Goal: Task Accomplishment & Management: Manage account settings

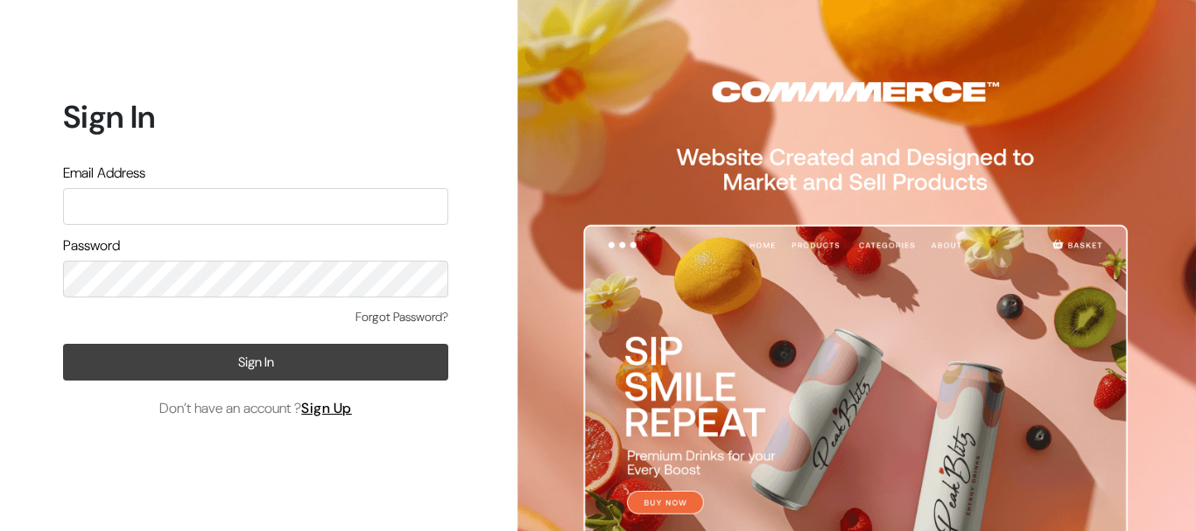
type input "kailash_parihar@hotmail.com"
click at [191, 356] on button "Sign In" at bounding box center [255, 362] width 385 height 37
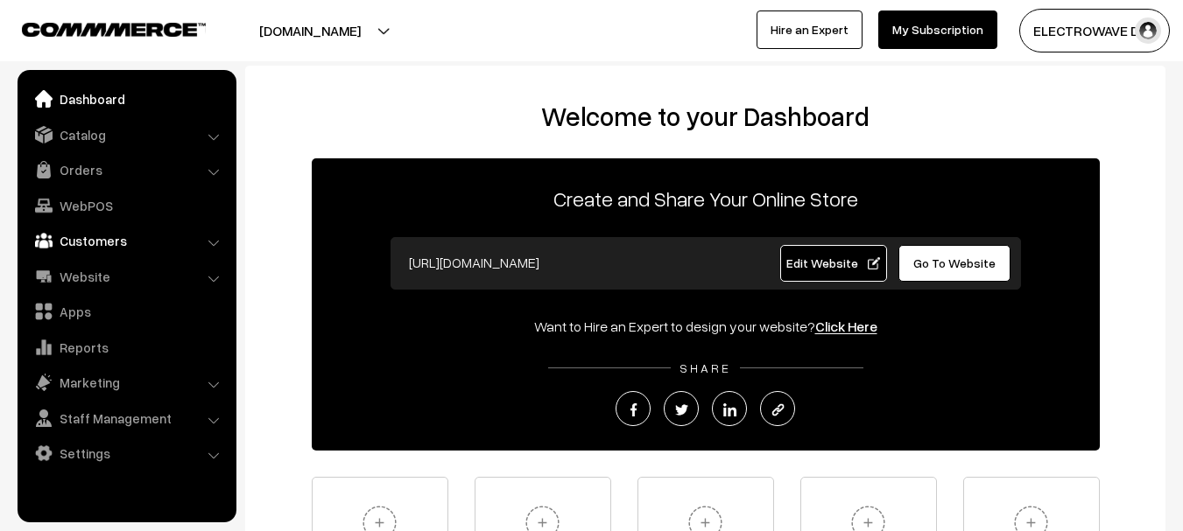
scroll to position [235, 0]
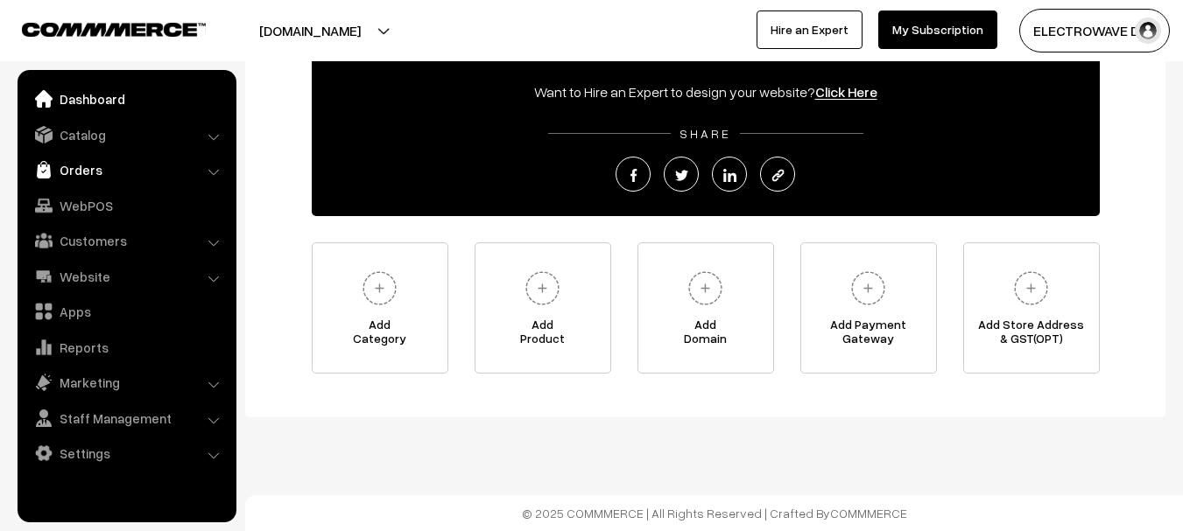
click at [82, 174] on link "Orders" at bounding box center [126, 170] width 208 height 32
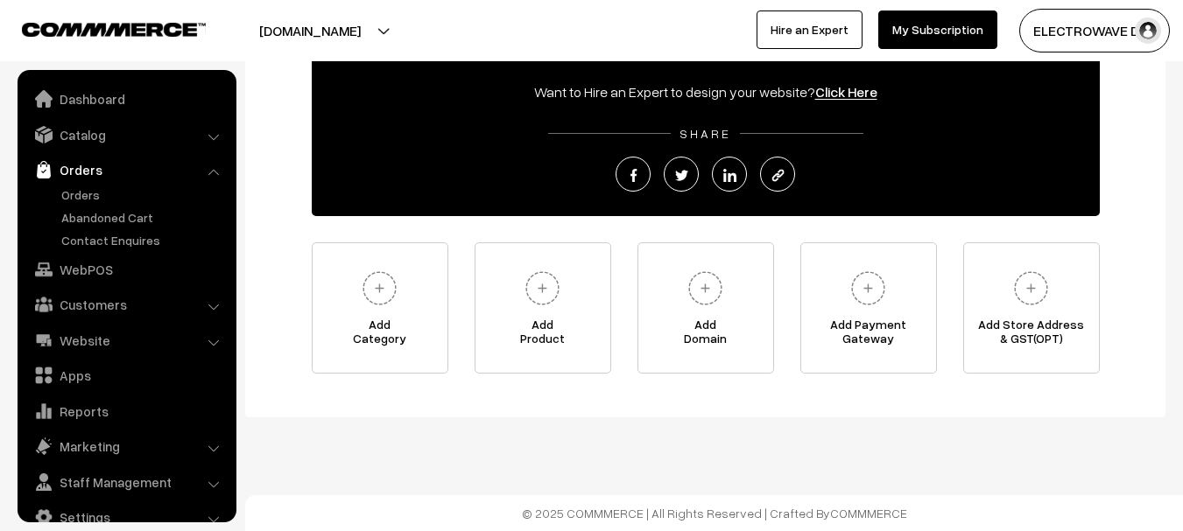
click at [82, 174] on link "Orders" at bounding box center [126, 170] width 208 height 32
click at [70, 198] on link "Orders" at bounding box center [143, 195] width 173 height 18
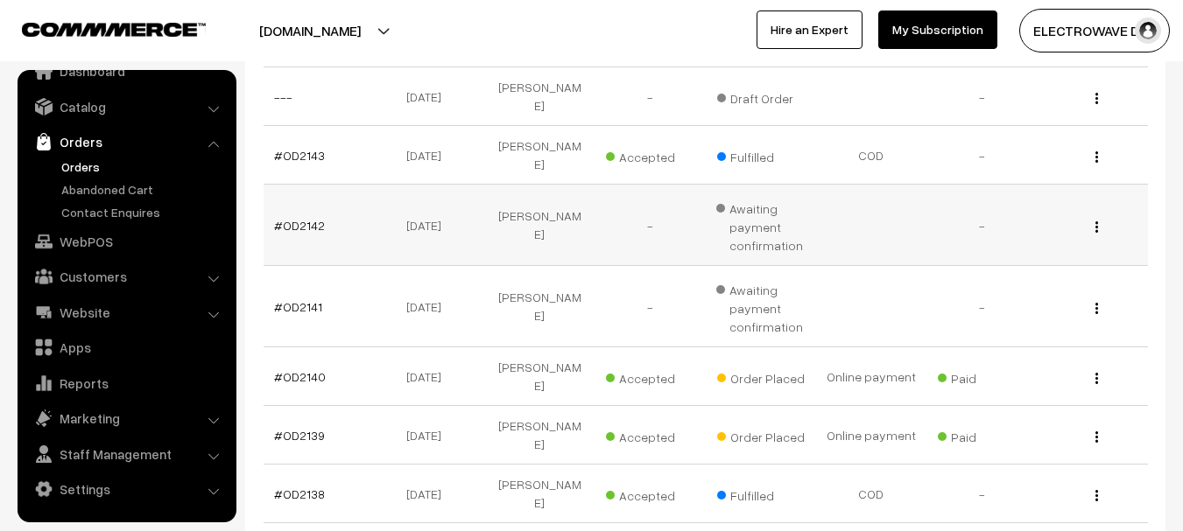
scroll to position [690, 0]
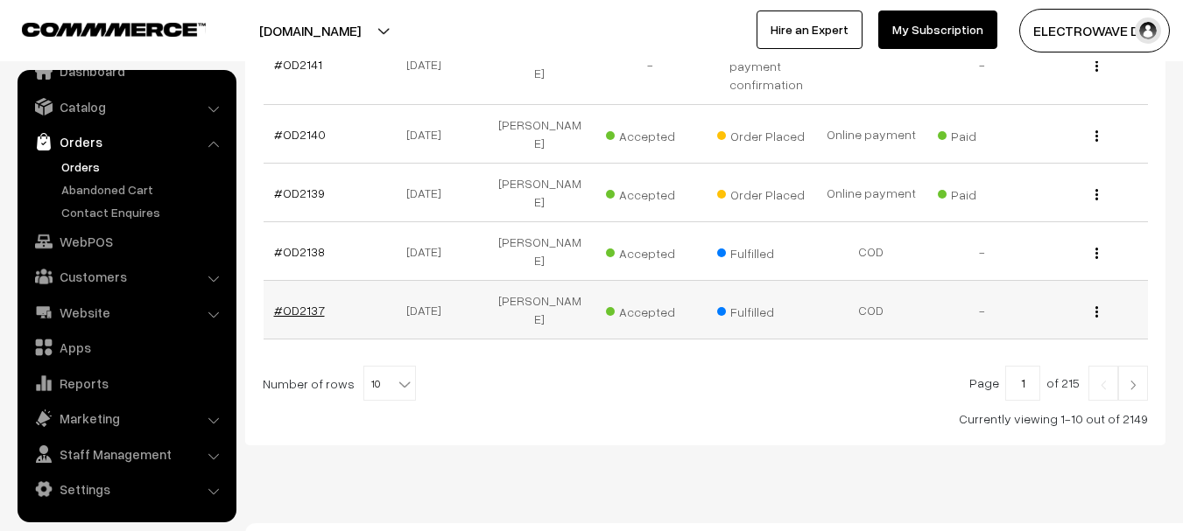
click at [320, 303] on link "#OD2137" at bounding box center [299, 310] width 51 height 15
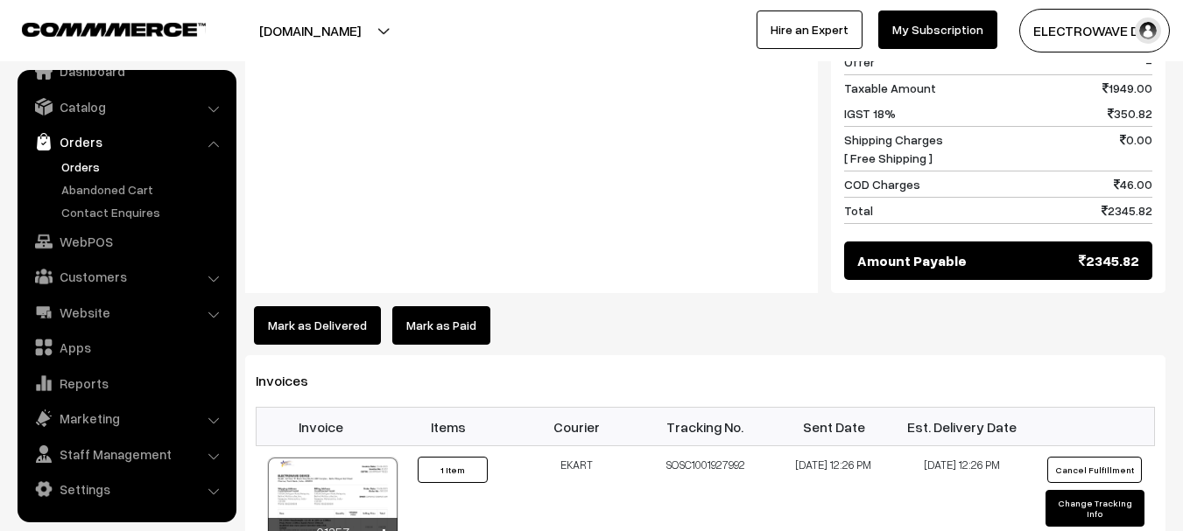
scroll to position [875, 0]
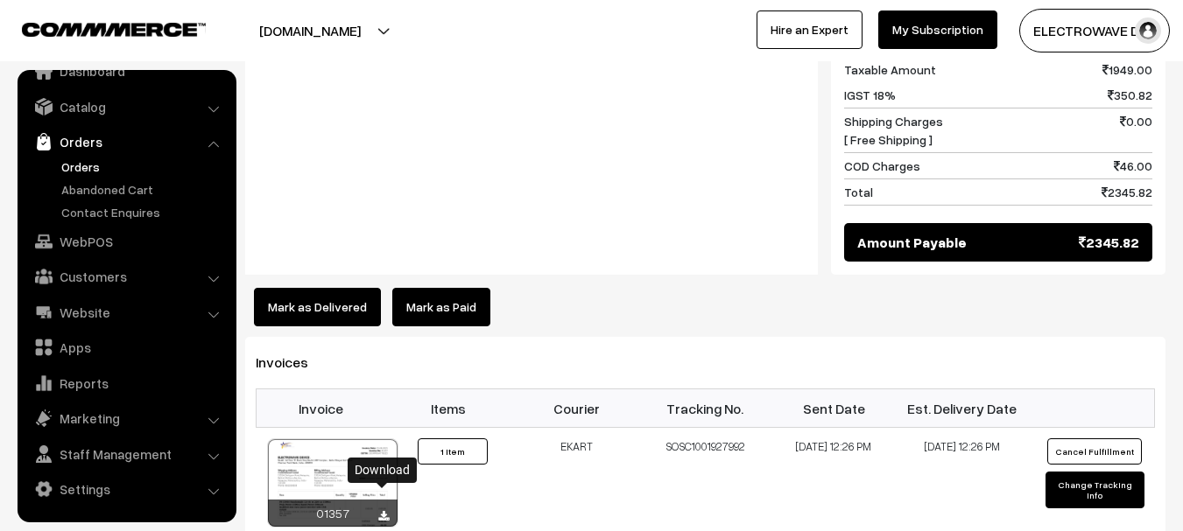
drag, startPoint x: 383, startPoint y: 496, endPoint x: 401, endPoint y: 475, distance: 27.9
click at [384, 511] on icon at bounding box center [383, 516] width 11 height 11
click at [77, 164] on link "Orders" at bounding box center [143, 167] width 173 height 18
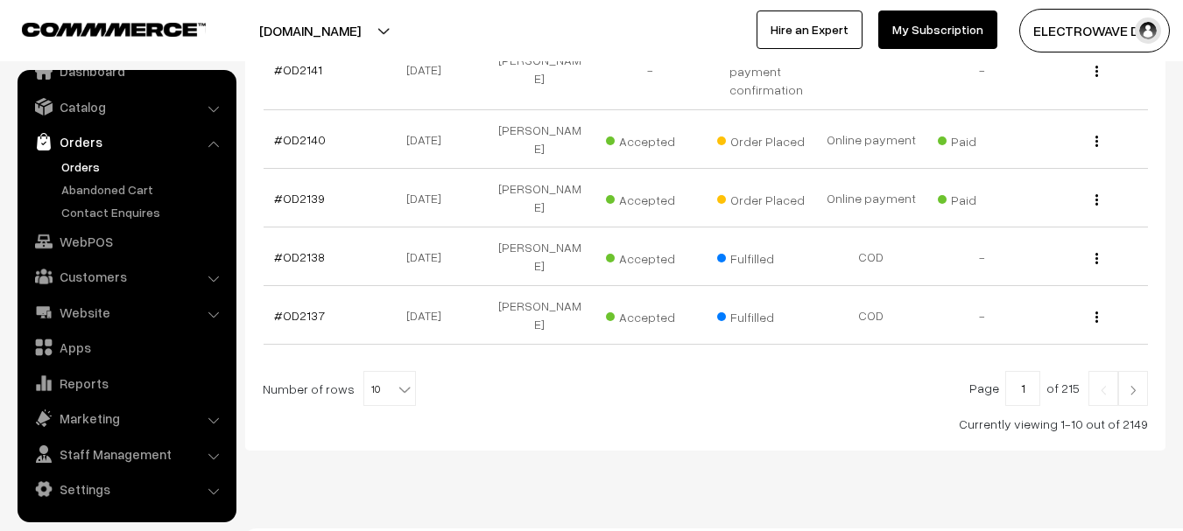
scroll to position [690, 0]
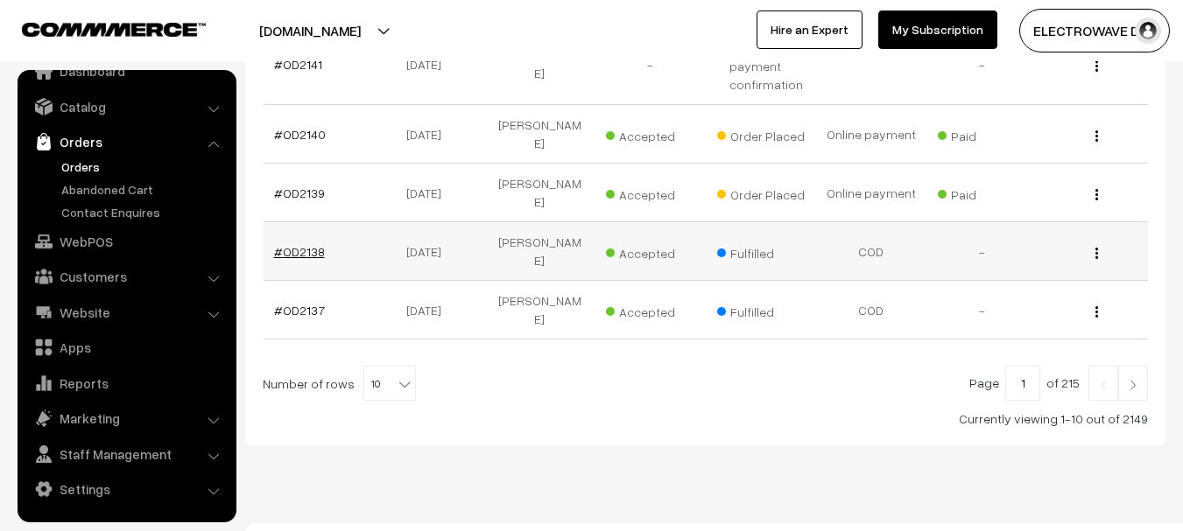
click at [282, 244] on link "#OD2138" at bounding box center [299, 251] width 51 height 15
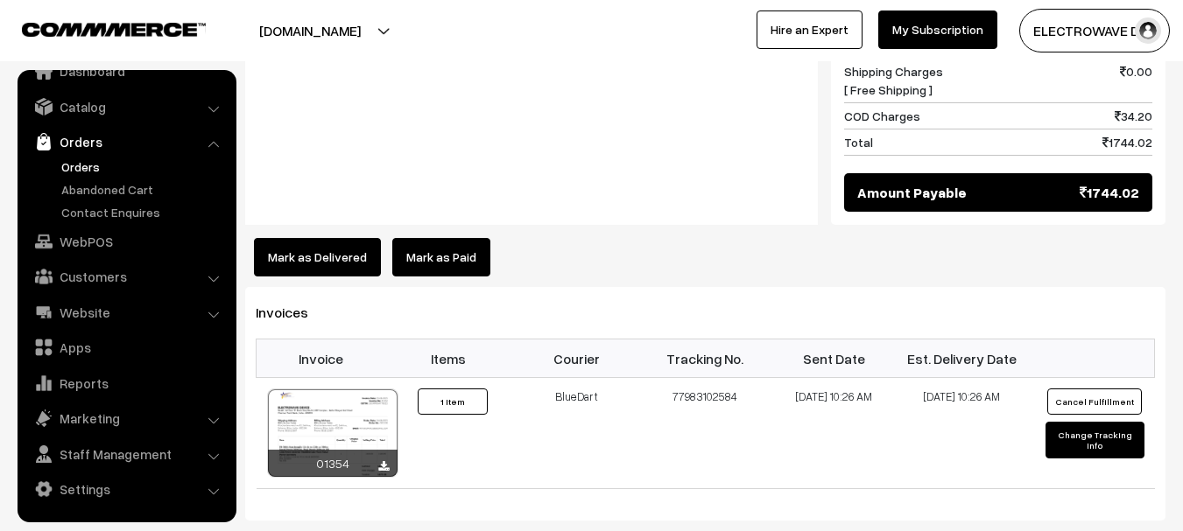
scroll to position [963, 0]
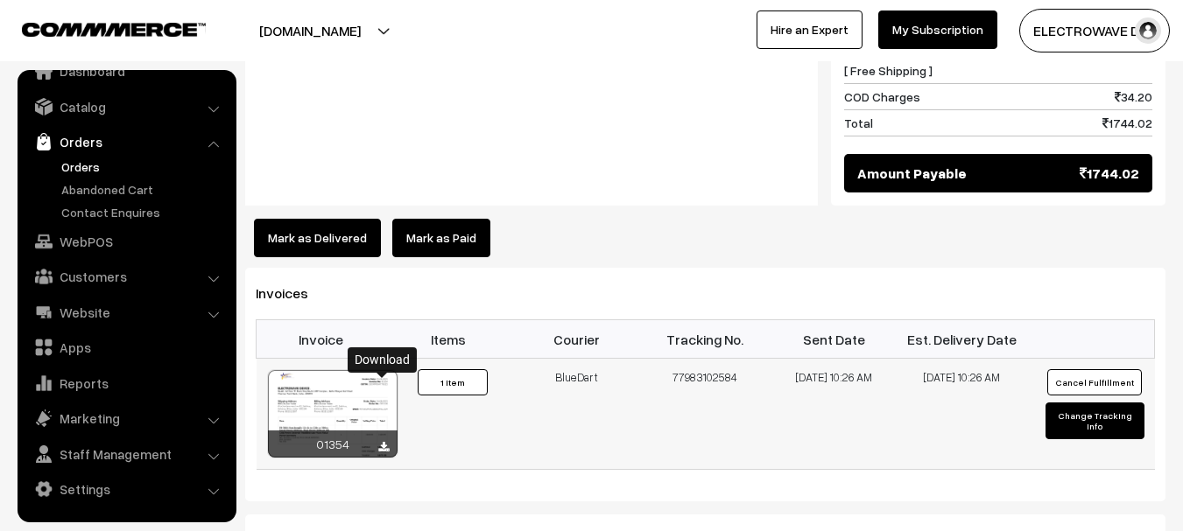
click at [385, 442] on icon at bounding box center [383, 447] width 11 height 11
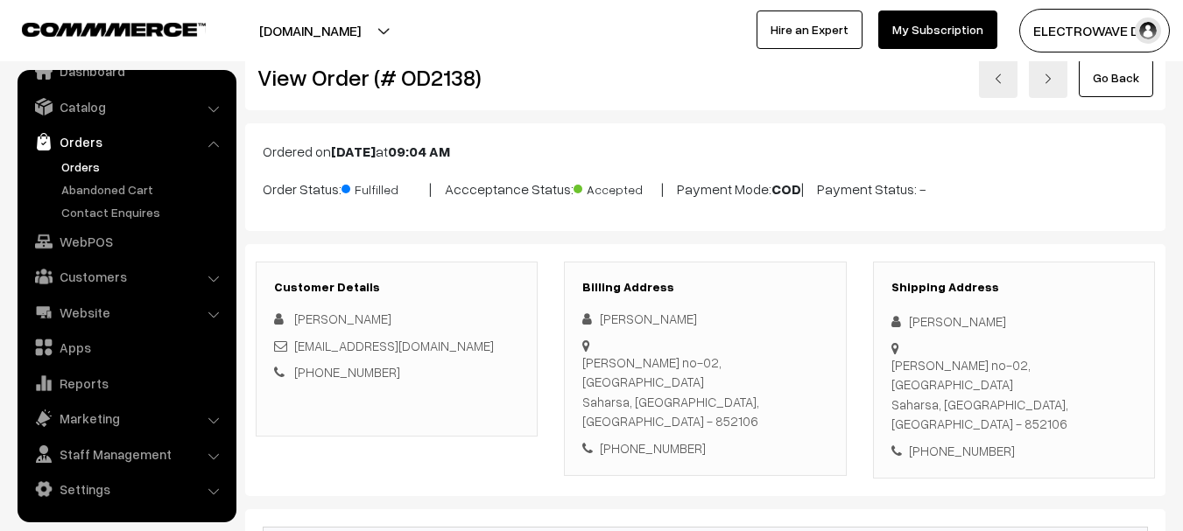
scroll to position [0, 0]
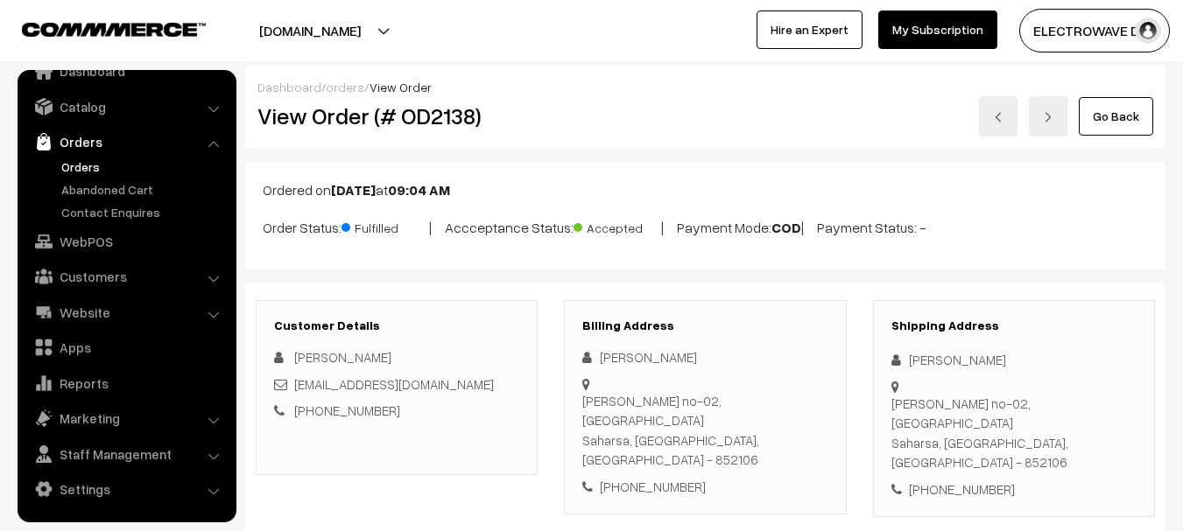
click at [990, 116] on link at bounding box center [998, 116] width 39 height 40
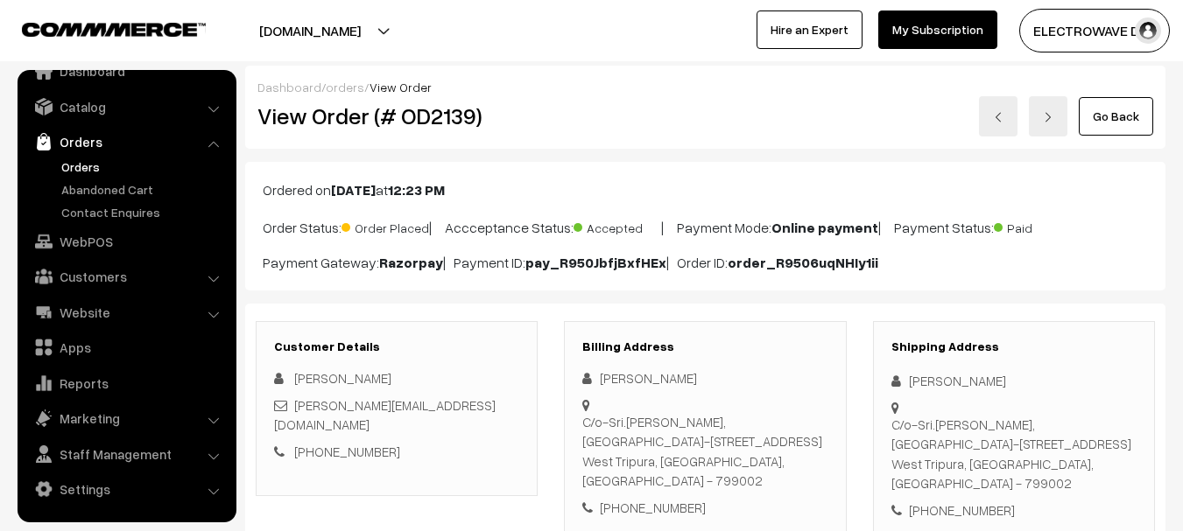
click at [73, 168] on link "Orders" at bounding box center [143, 167] width 173 height 18
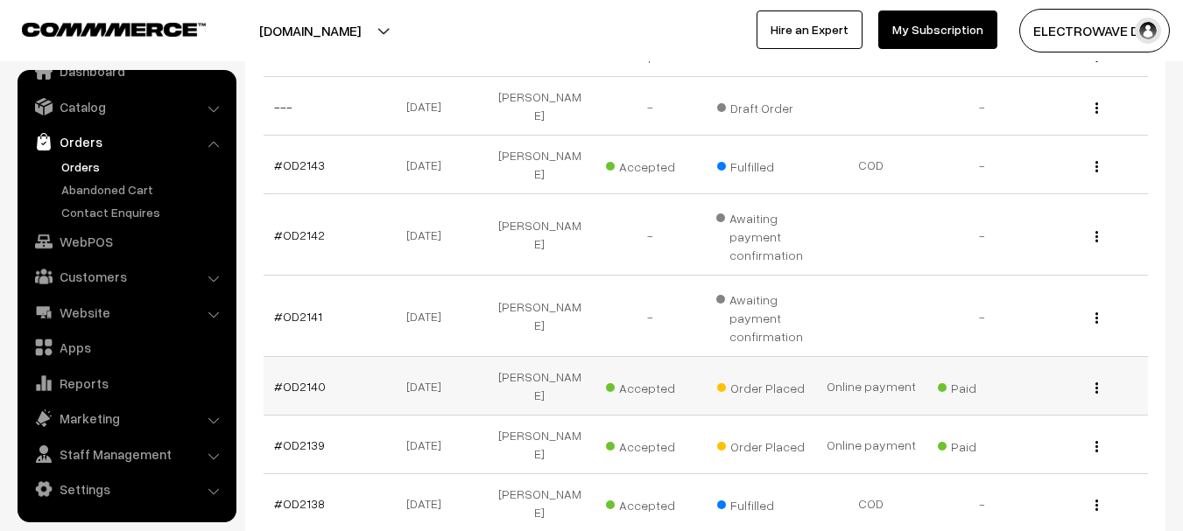
scroll to position [350, 0]
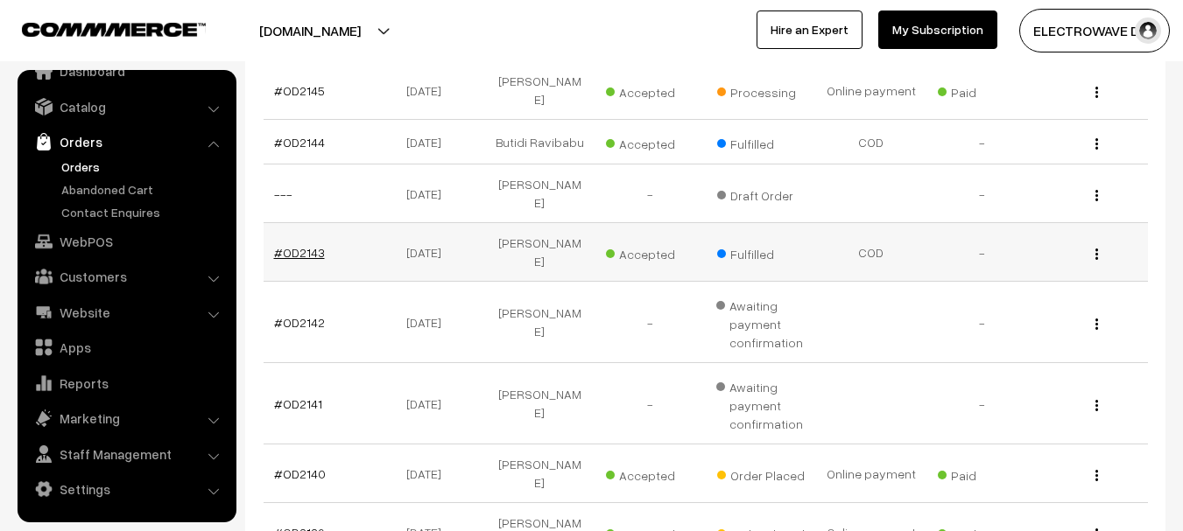
click at [319, 250] on link "#OD2143" at bounding box center [299, 252] width 51 height 15
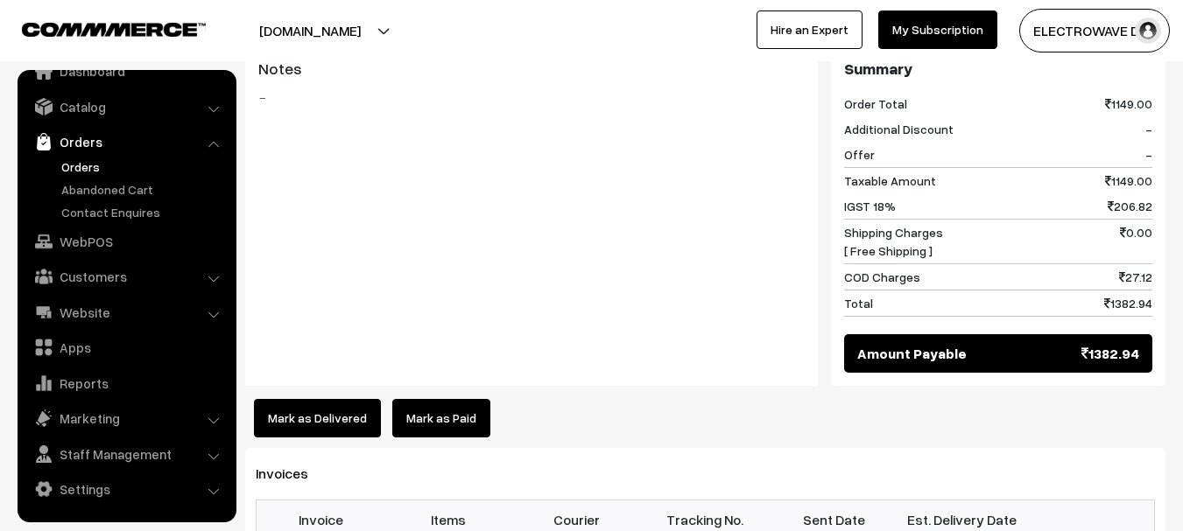
scroll to position [875, 0]
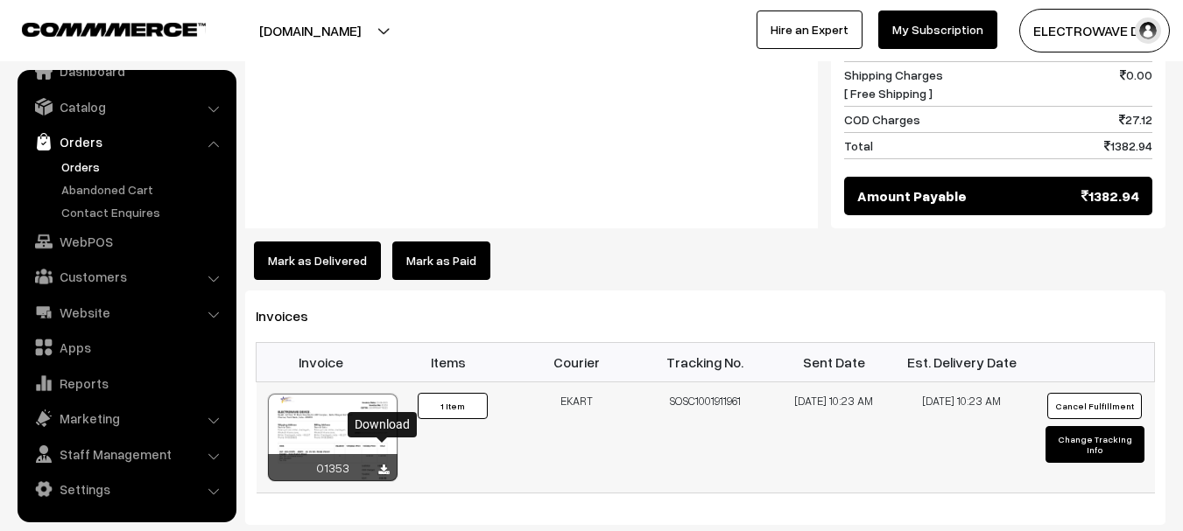
click at [383, 465] on icon at bounding box center [383, 470] width 11 height 11
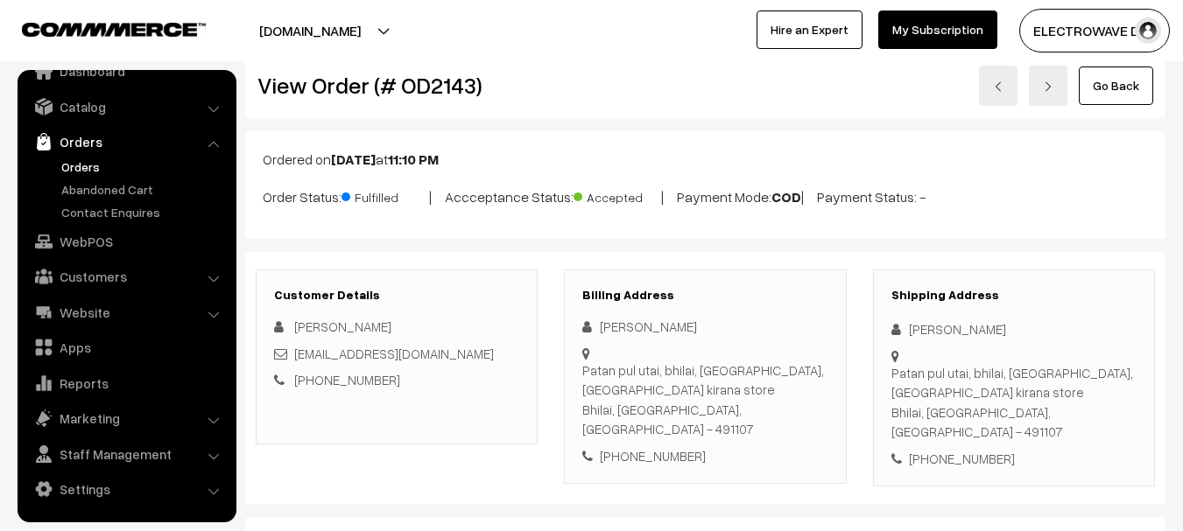
scroll to position [0, 0]
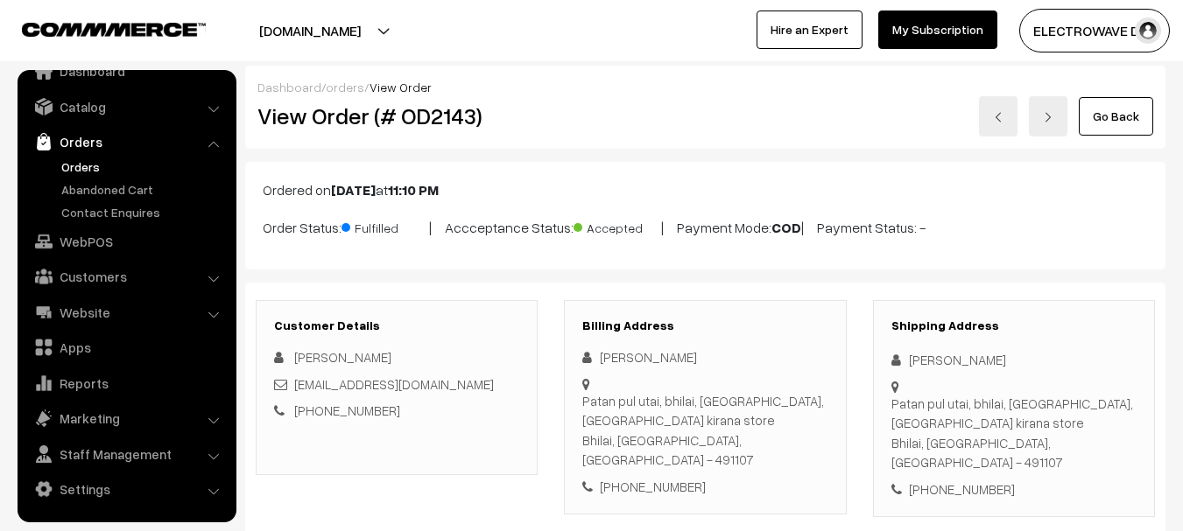
click at [1007, 113] on link at bounding box center [998, 116] width 39 height 40
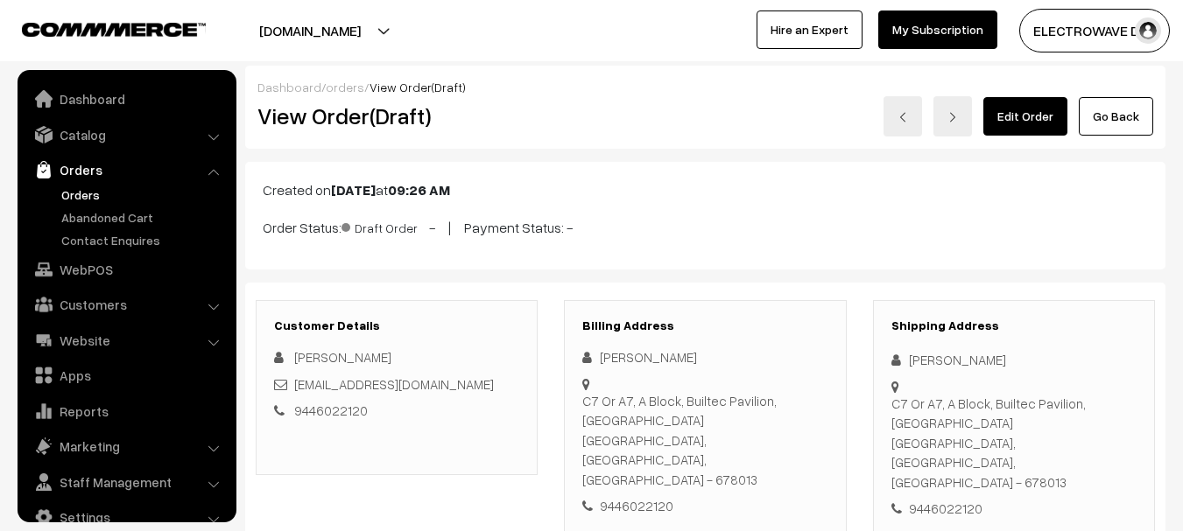
scroll to position [28, 0]
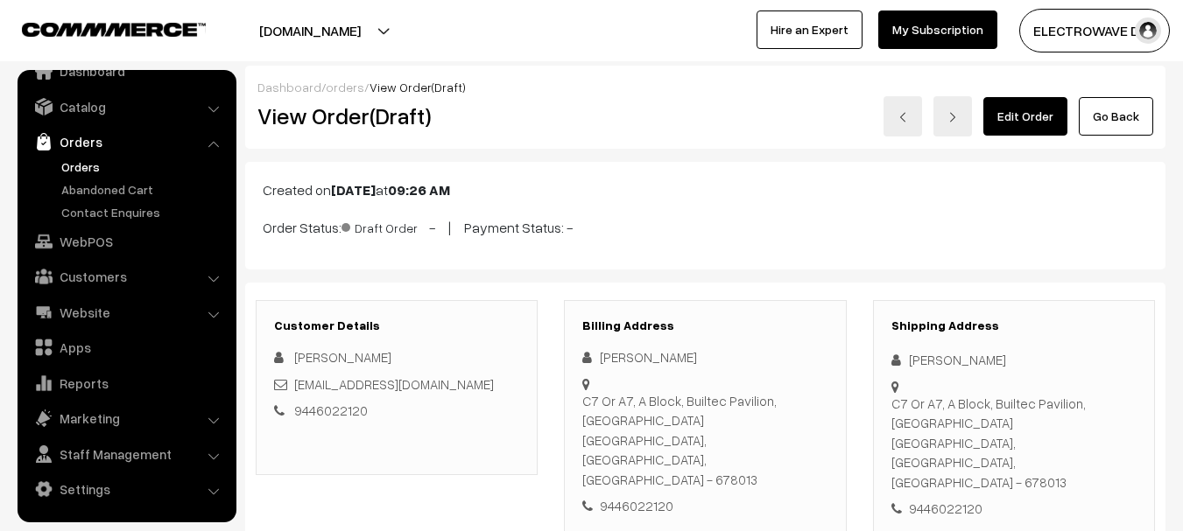
click at [908, 122] on img at bounding box center [902, 117] width 11 height 11
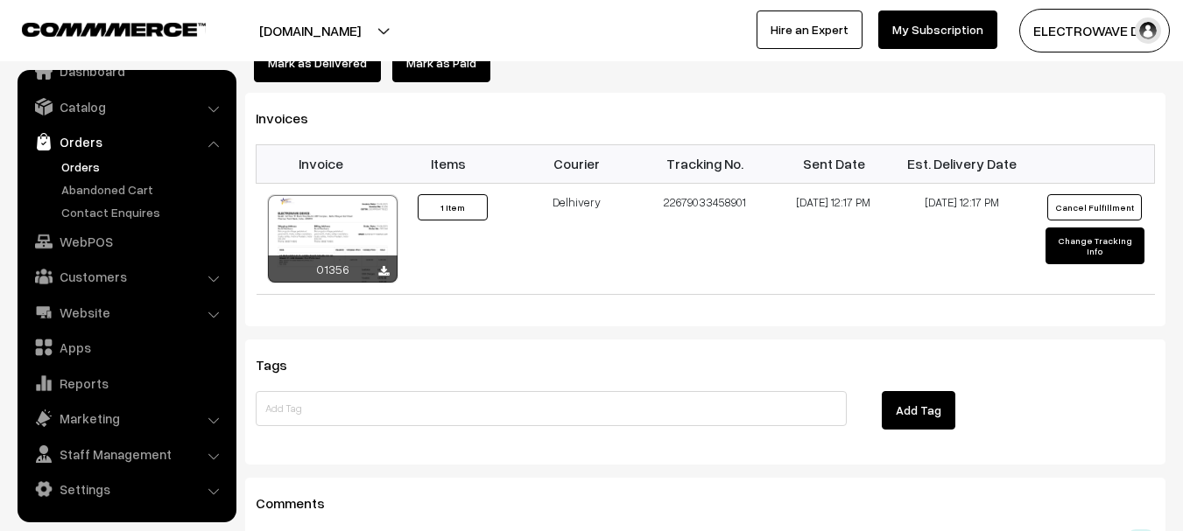
scroll to position [1138, 0]
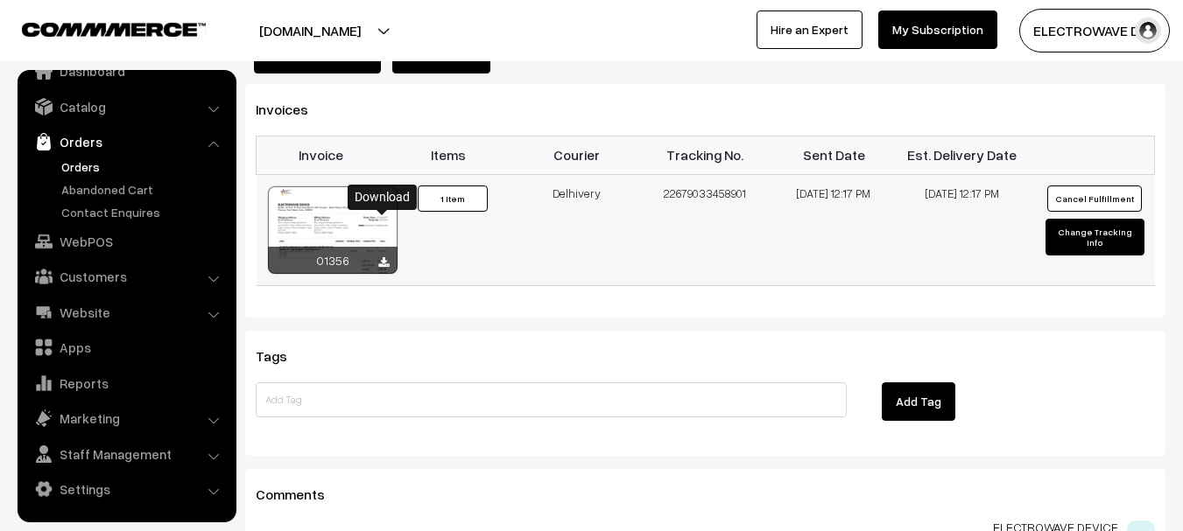
click at [383, 256] on link at bounding box center [383, 263] width 11 height 14
click at [72, 167] on link "Orders" at bounding box center [143, 167] width 173 height 18
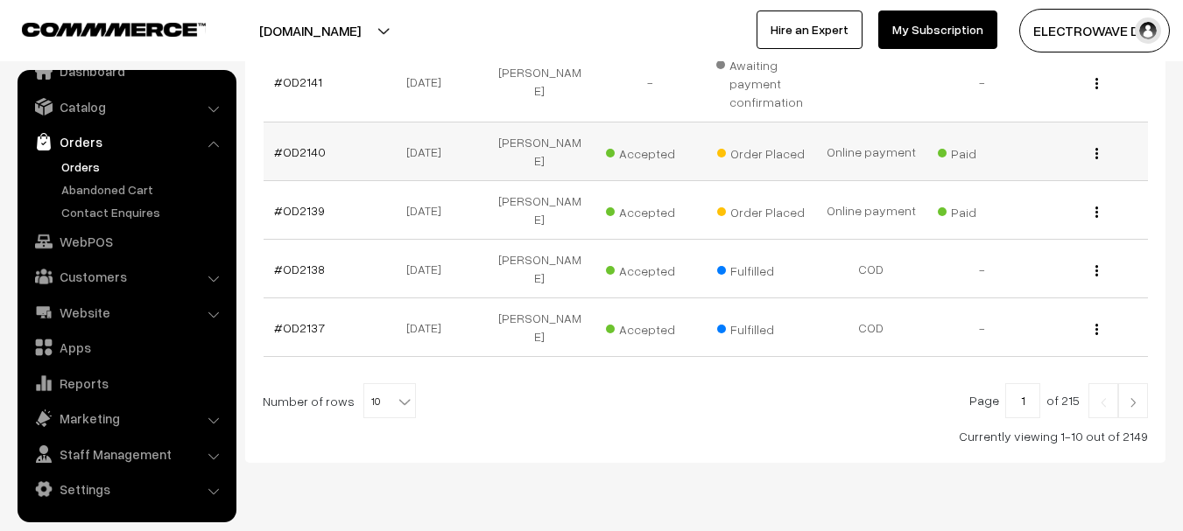
scroll to position [690, 0]
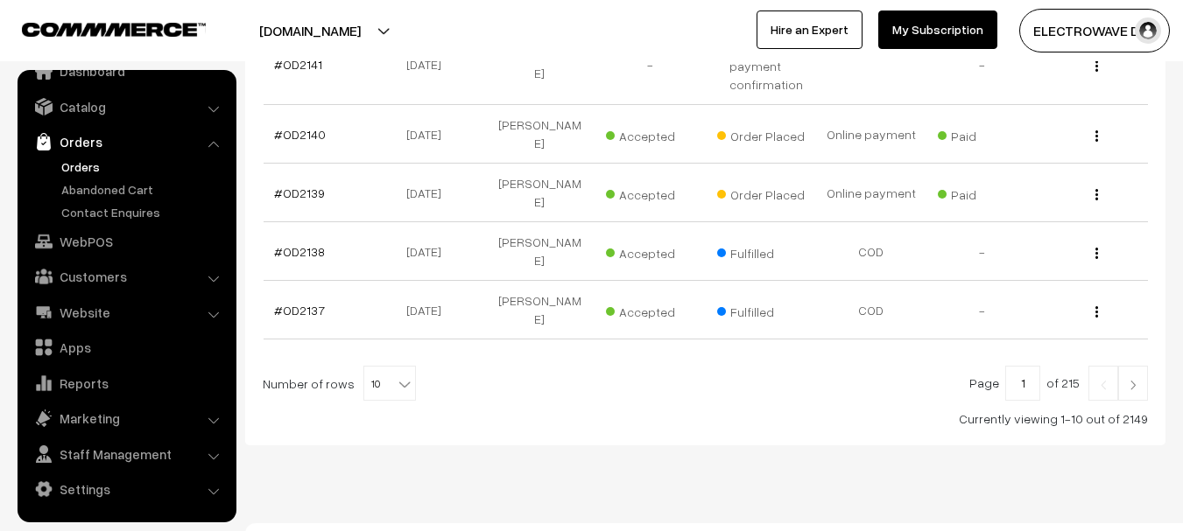
click at [380, 367] on span "10" at bounding box center [389, 384] width 51 height 35
select select "20"
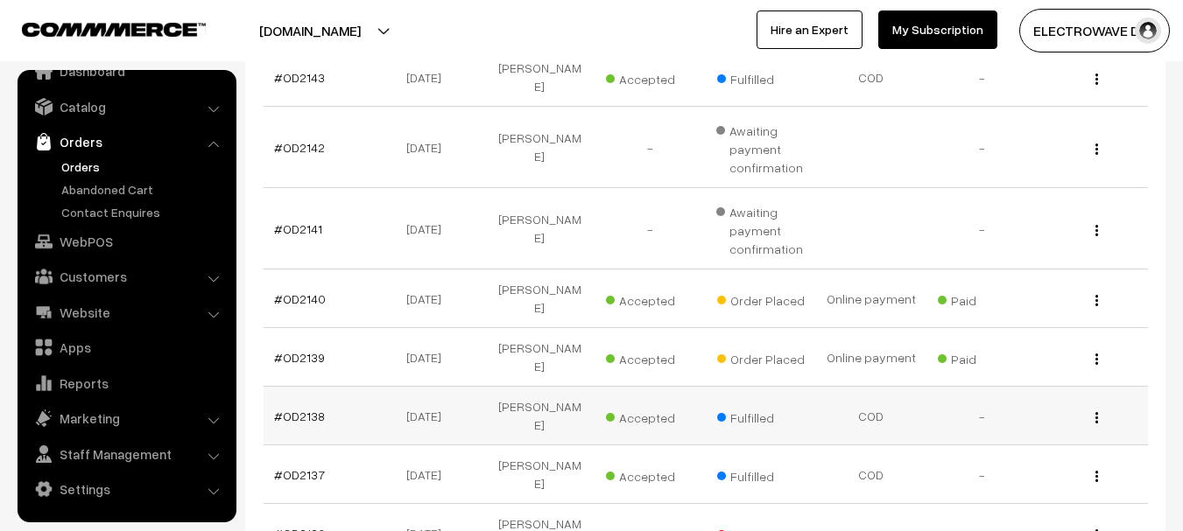
scroll to position [613, 0]
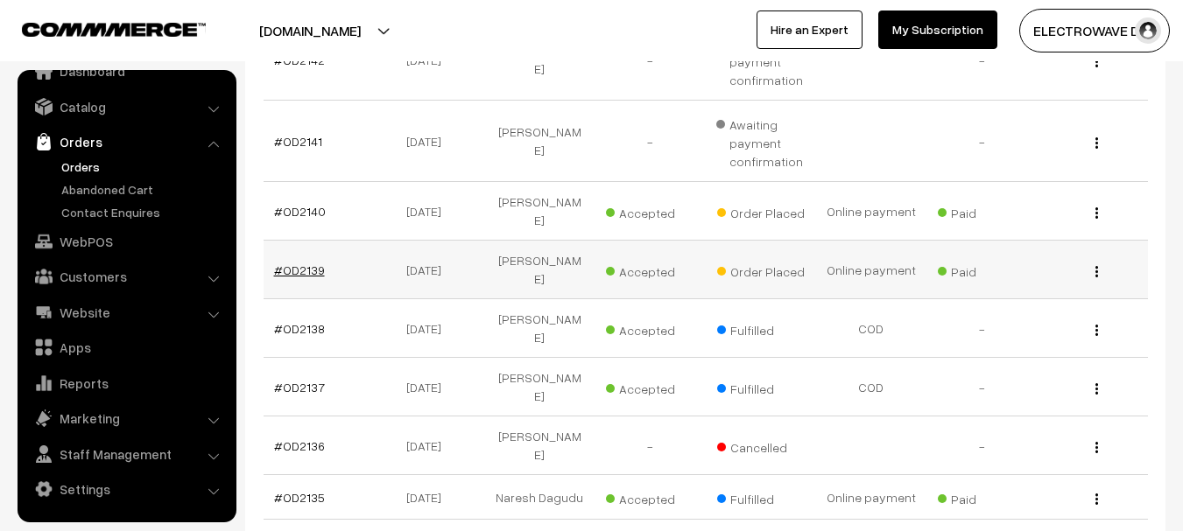
click at [296, 263] on link "#OD2139" at bounding box center [299, 270] width 51 height 15
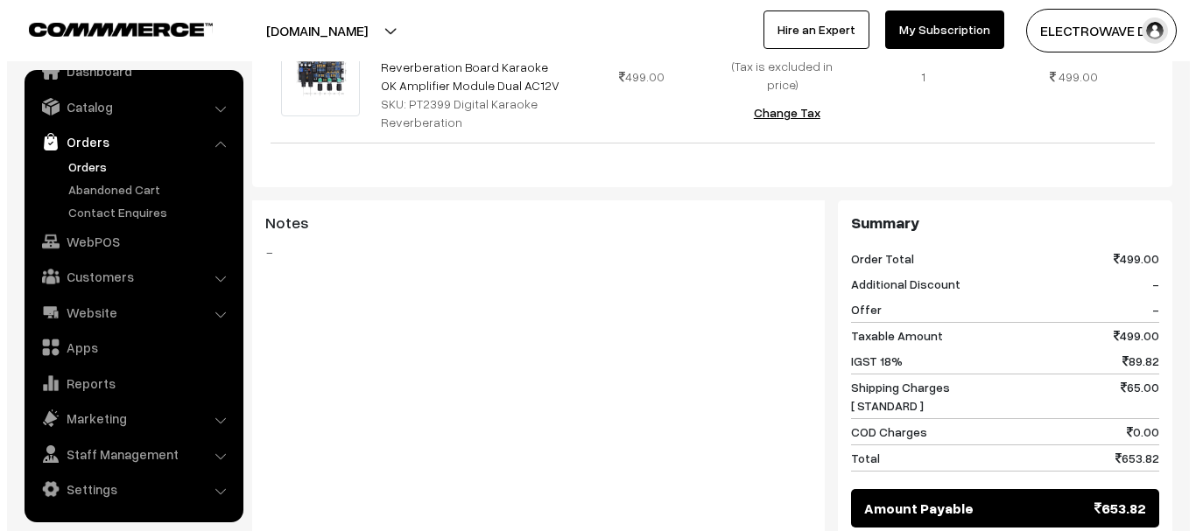
scroll to position [905, 0]
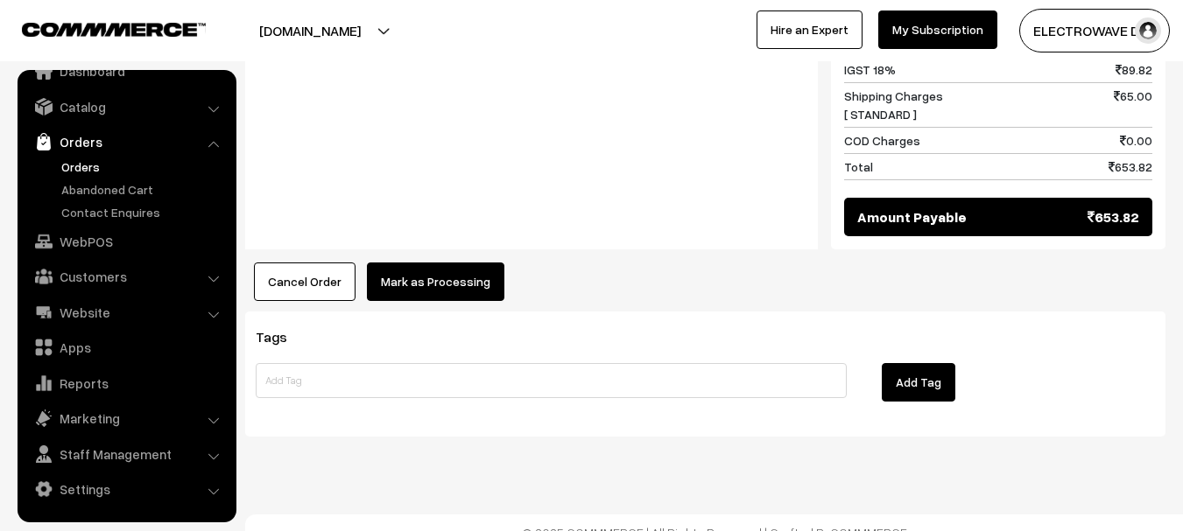
click at [465, 264] on button "Mark as Processing" at bounding box center [435, 282] width 137 height 39
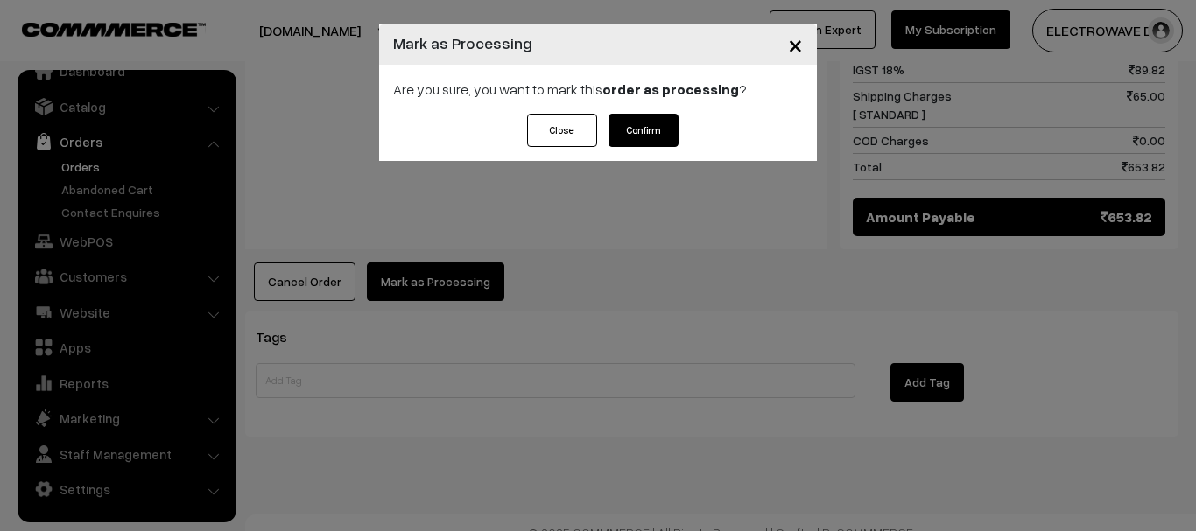
click at [631, 133] on button "Confirm" at bounding box center [643, 130] width 70 height 33
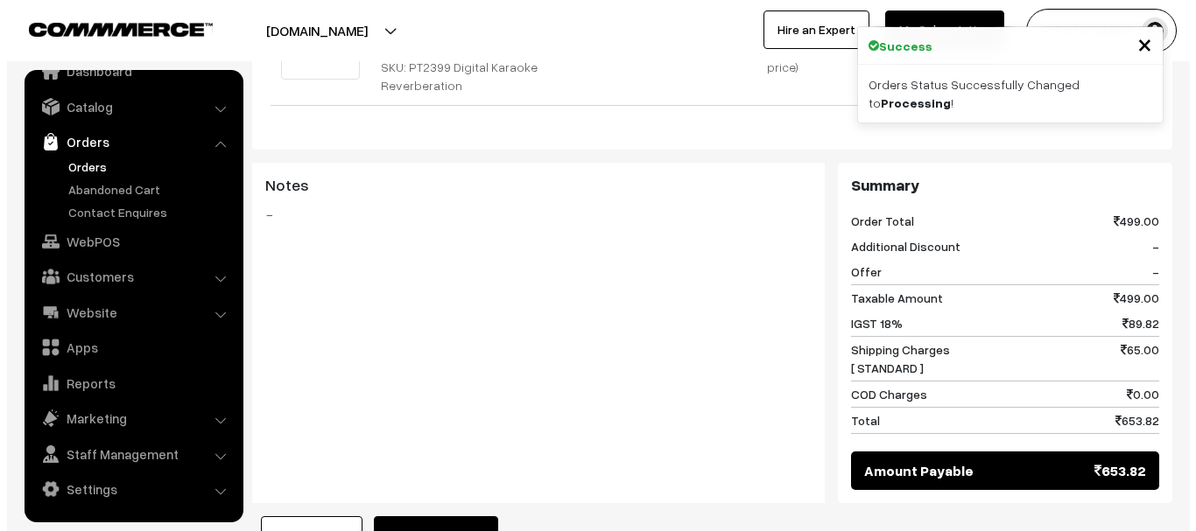
scroll to position [904, 0]
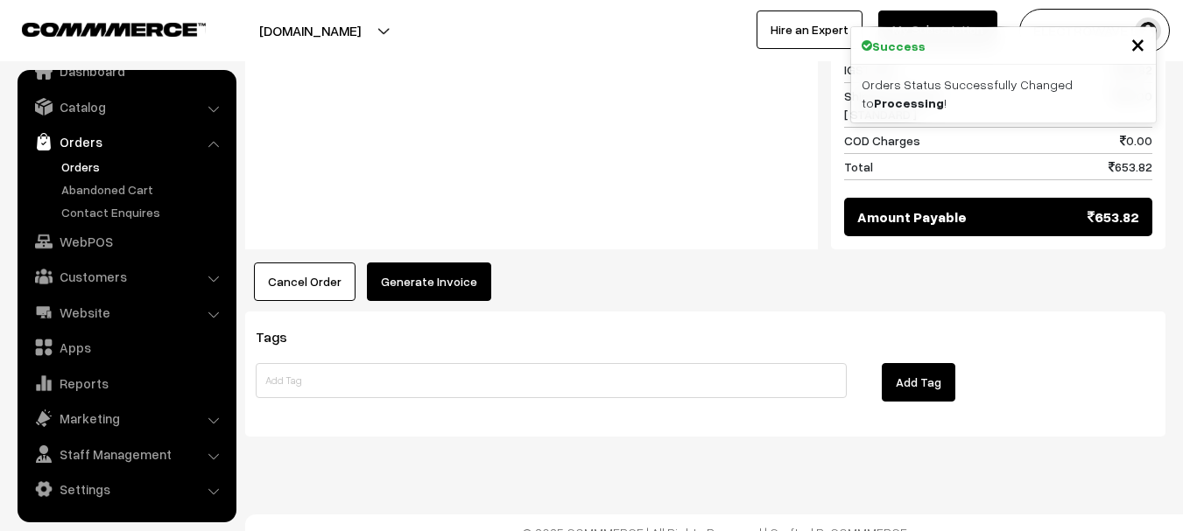
click at [397, 263] on button "Generate Invoice" at bounding box center [429, 282] width 124 height 39
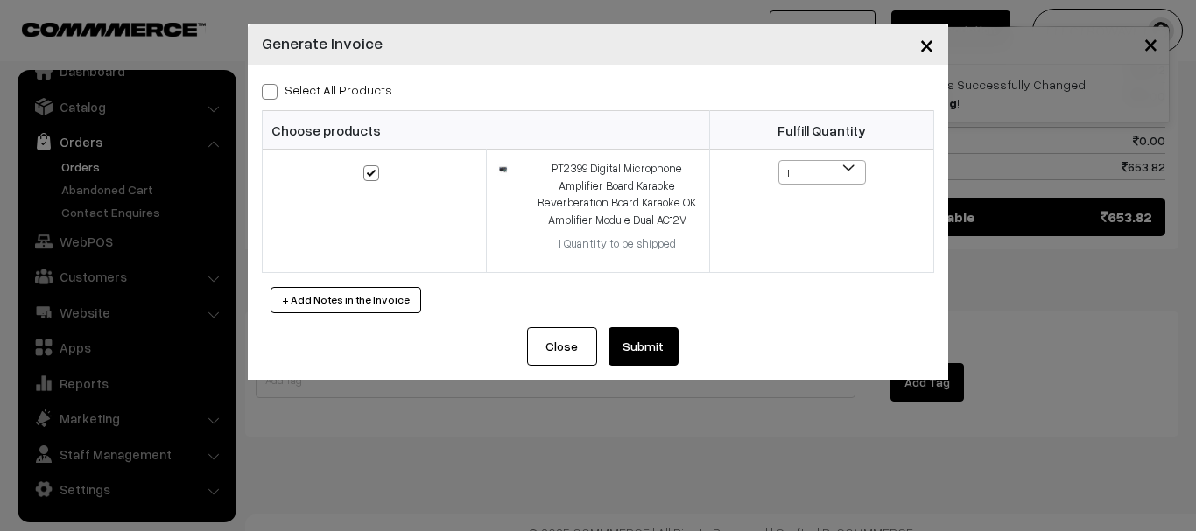
click at [659, 338] on button "Submit" at bounding box center [643, 346] width 70 height 39
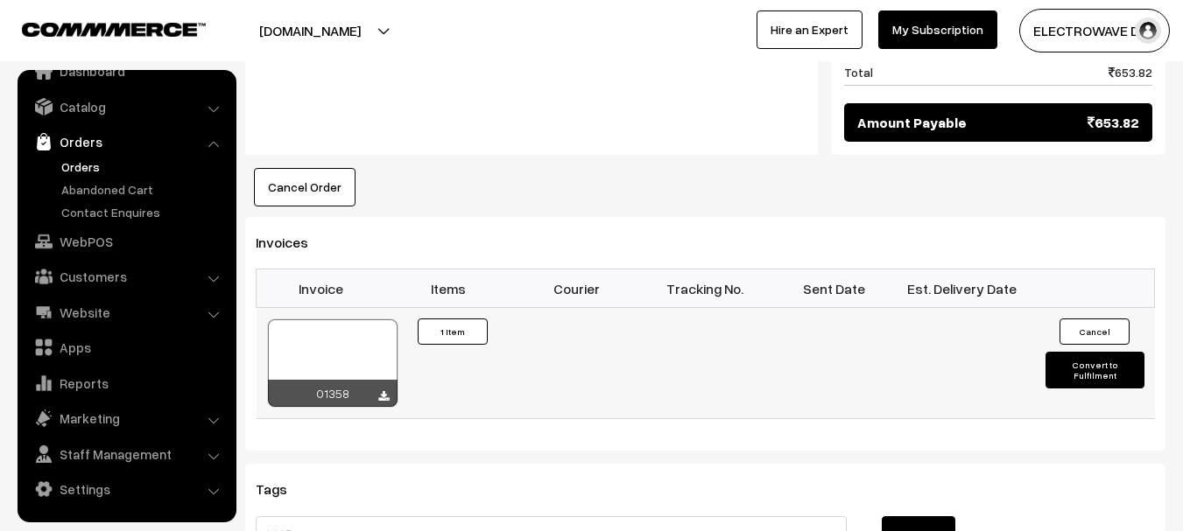
scroll to position [991, 0]
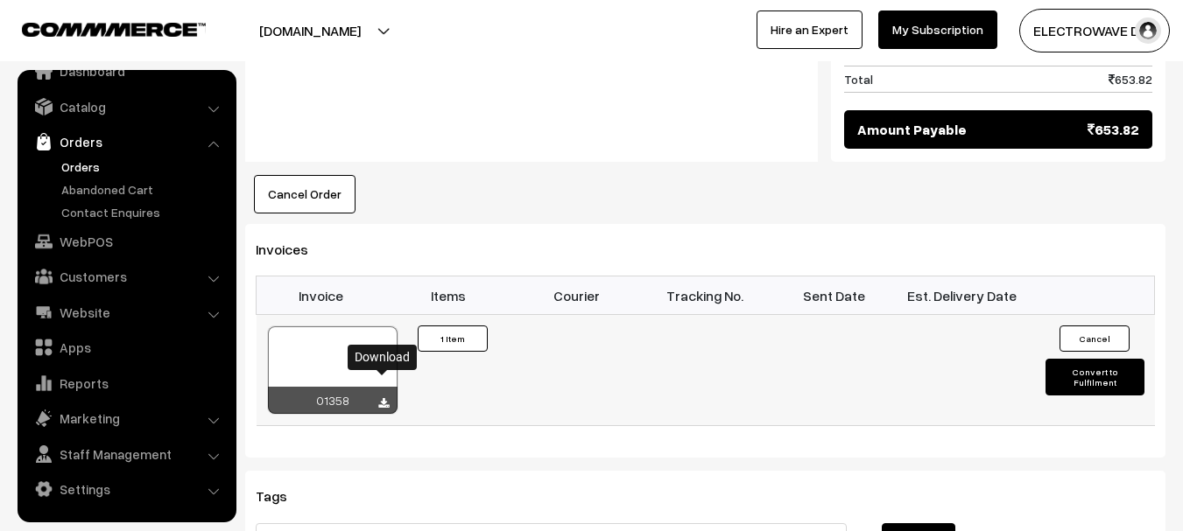
click at [380, 398] on icon at bounding box center [383, 403] width 11 height 11
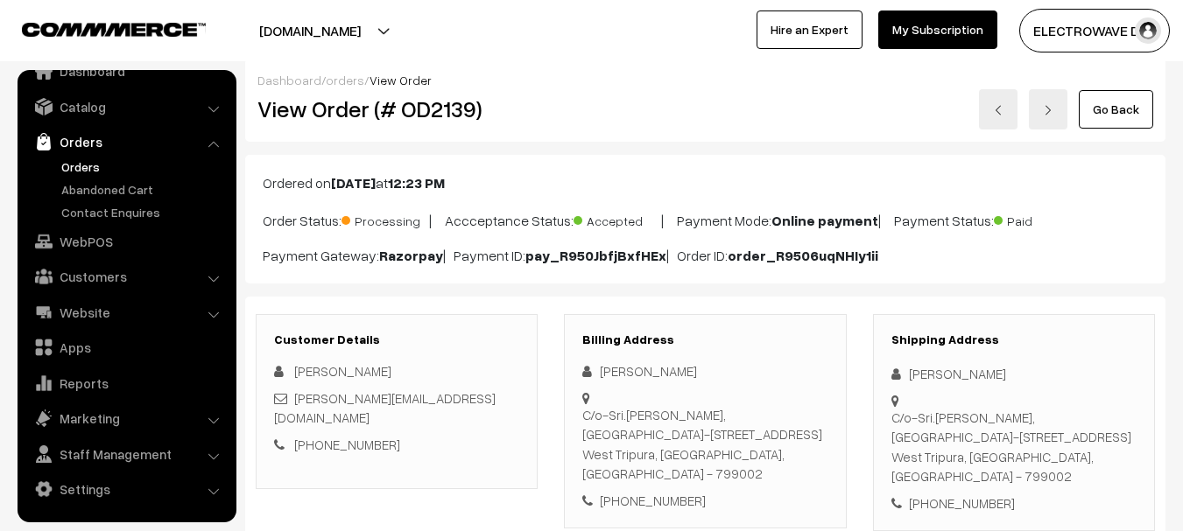
scroll to position [0, 0]
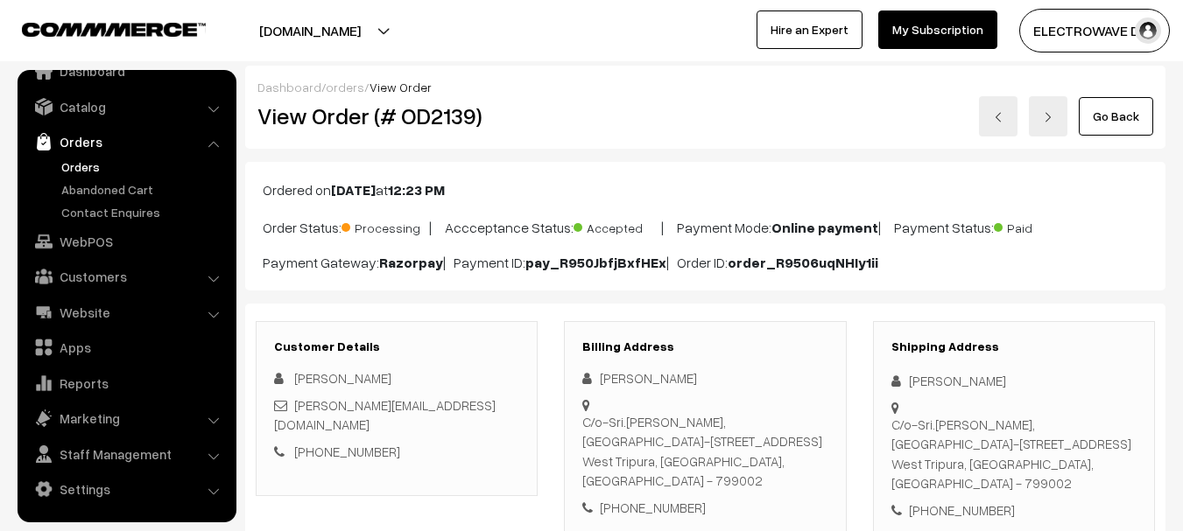
click at [1004, 124] on link at bounding box center [998, 116] width 39 height 40
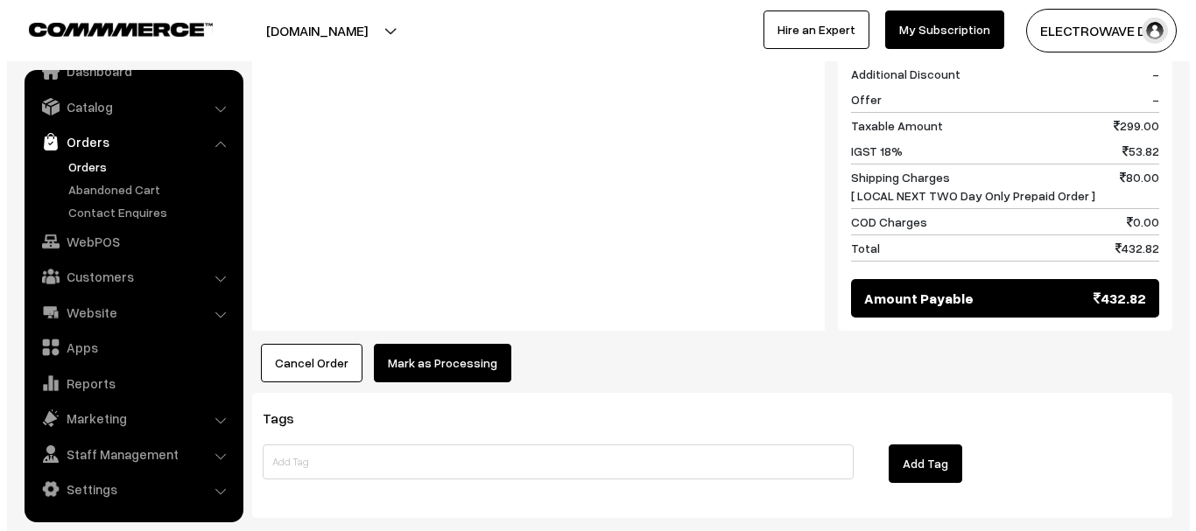
scroll to position [875, 0]
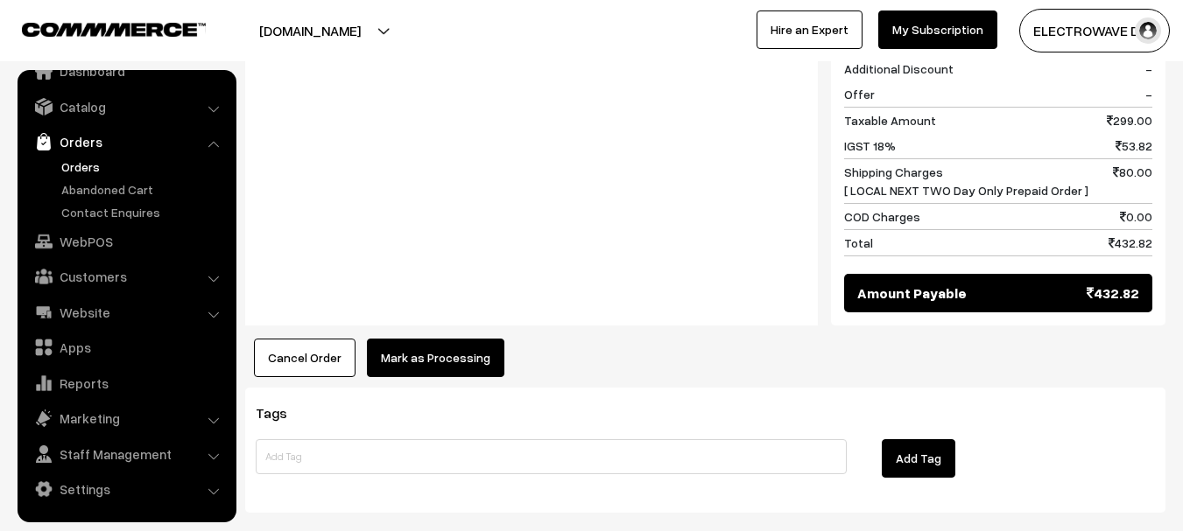
click at [472, 339] on button "Mark as Processing" at bounding box center [435, 358] width 137 height 39
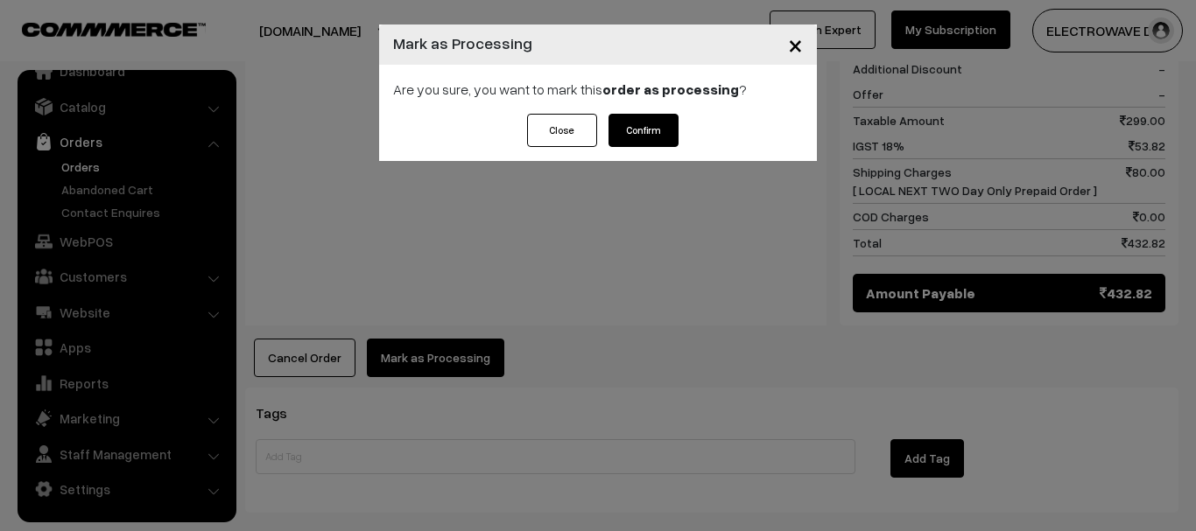
click at [651, 132] on button "Confirm" at bounding box center [643, 130] width 70 height 33
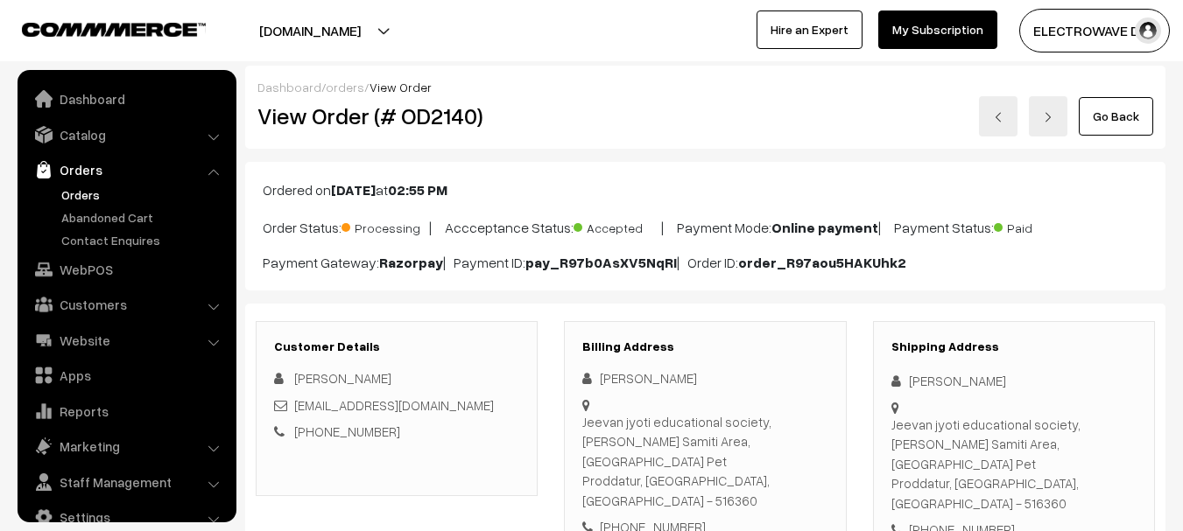
scroll to position [28, 0]
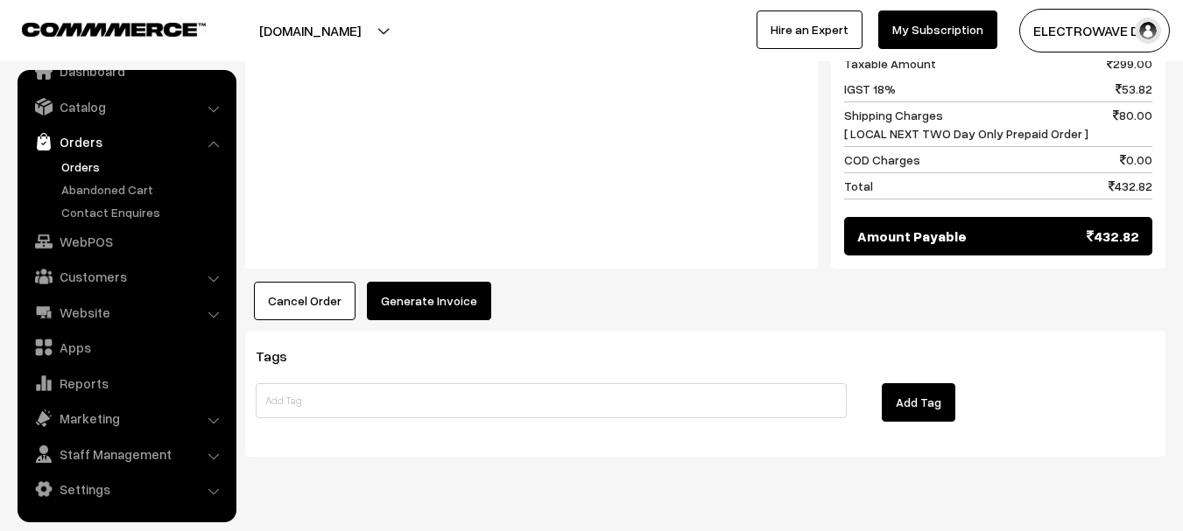
click at [413, 282] on button "Generate Invoice" at bounding box center [429, 301] width 124 height 39
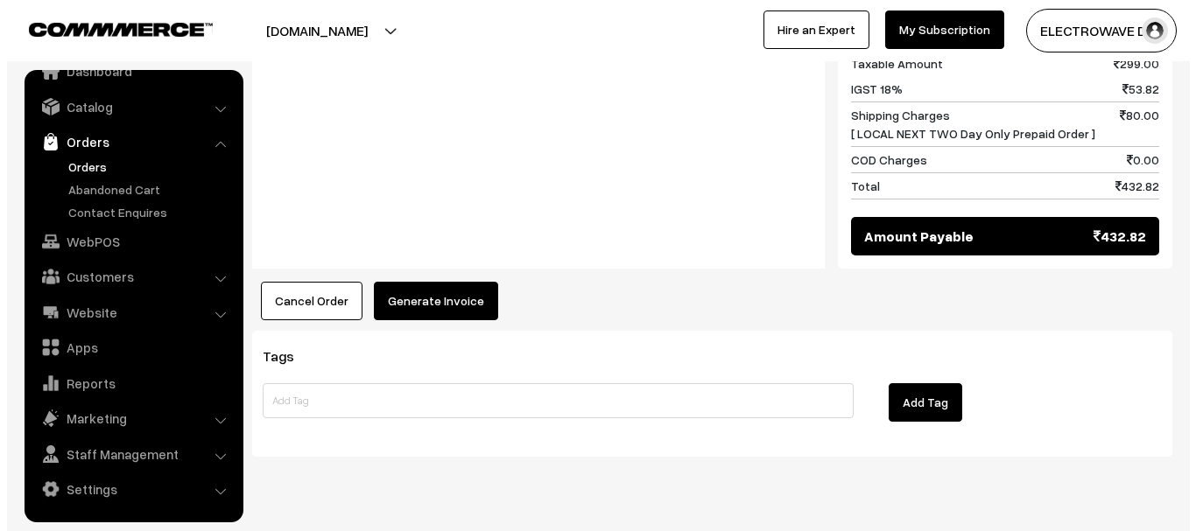
scroll to position [900, 0]
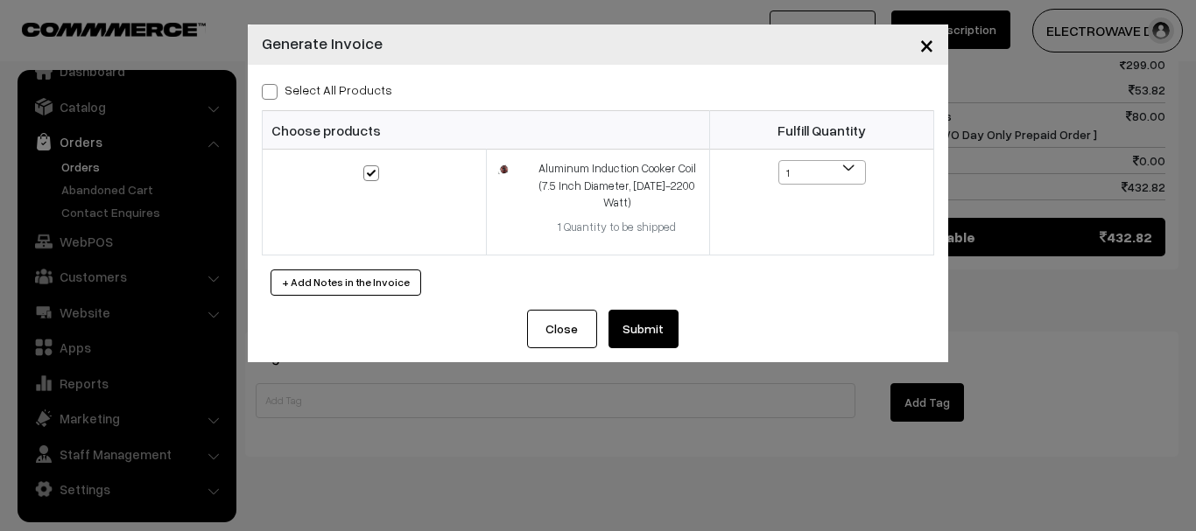
click at [646, 326] on button "Submit" at bounding box center [643, 329] width 70 height 39
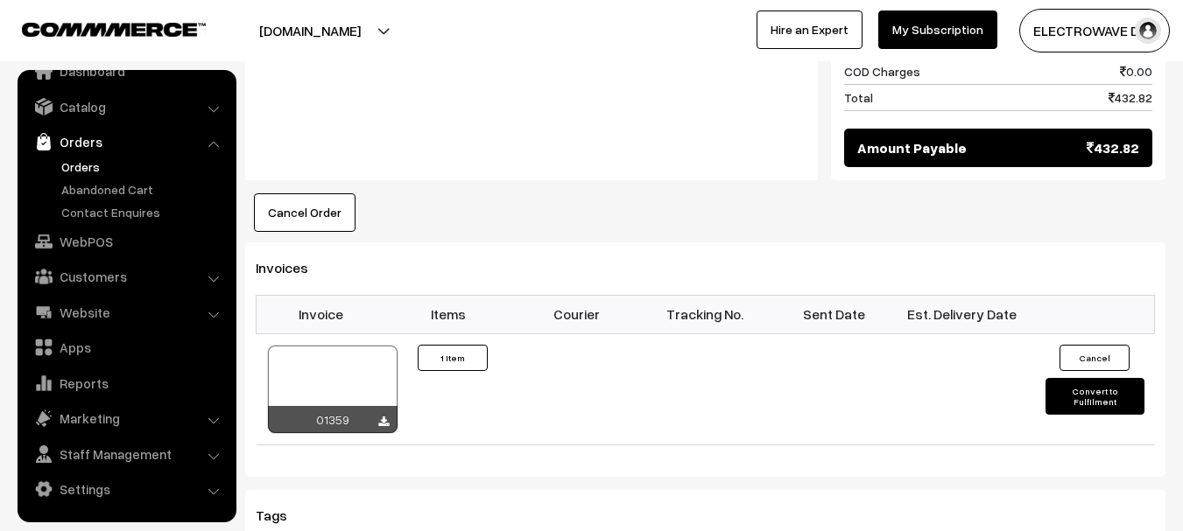
scroll to position [1096, 0]
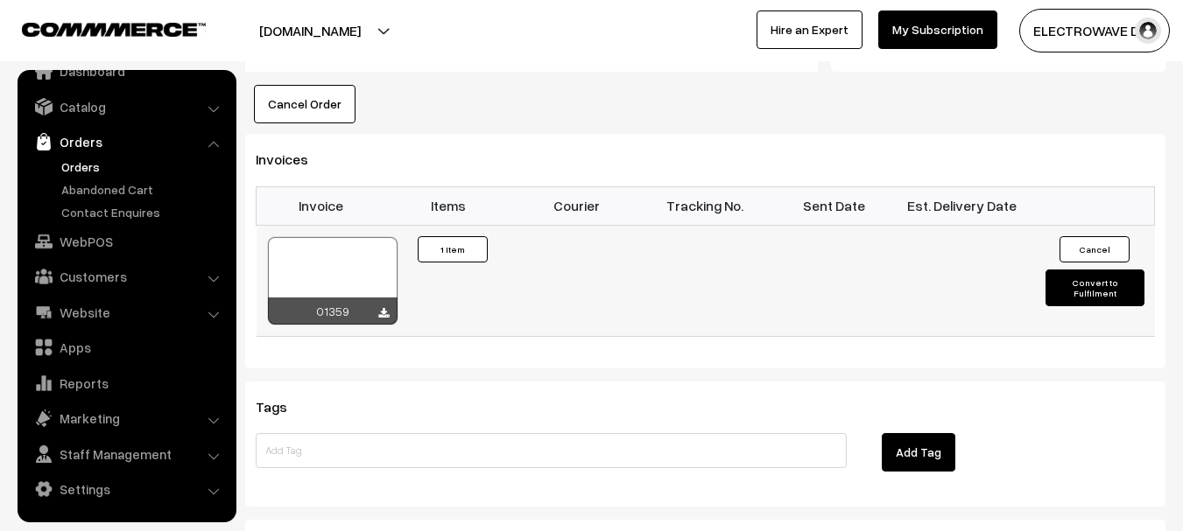
click at [390, 298] on div "01359" at bounding box center [333, 311] width 130 height 27
click at [380, 308] on icon at bounding box center [383, 313] width 11 height 11
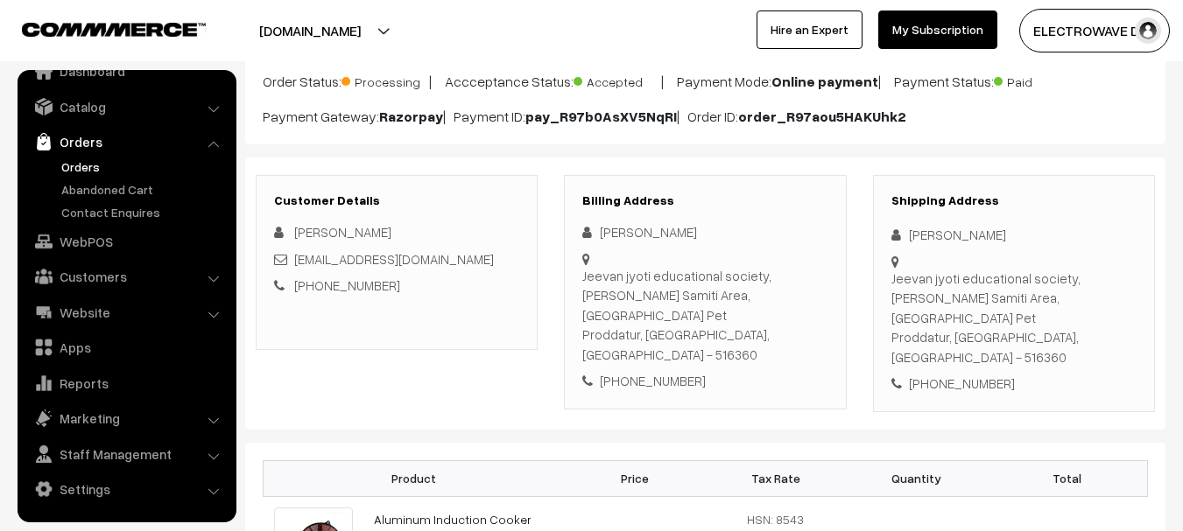
scroll to position [0, 0]
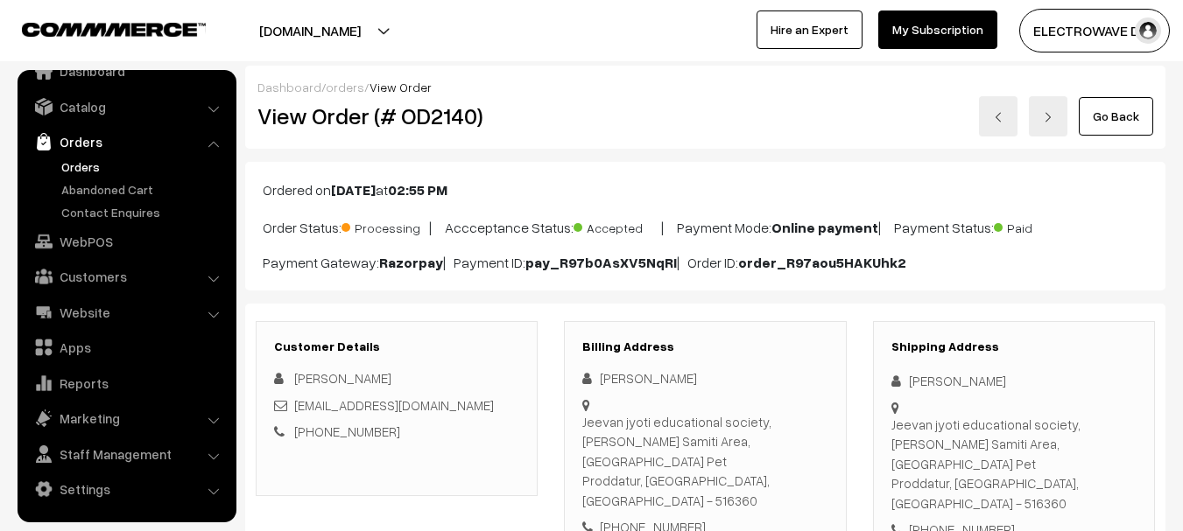
click at [91, 164] on link "Orders" at bounding box center [143, 167] width 173 height 18
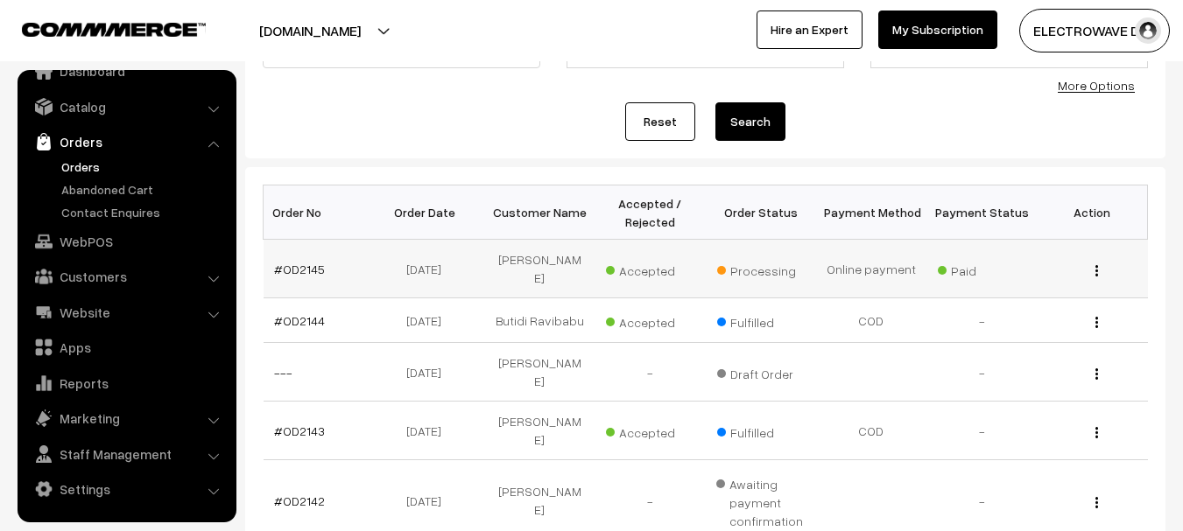
scroll to position [175, 0]
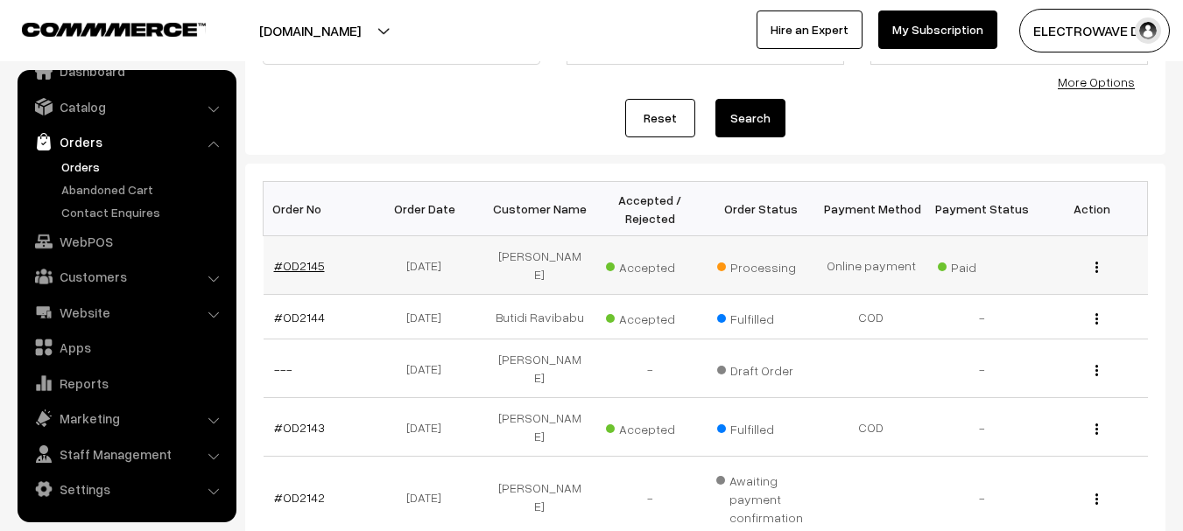
click at [288, 264] on link "#OD2145" at bounding box center [299, 265] width 51 height 15
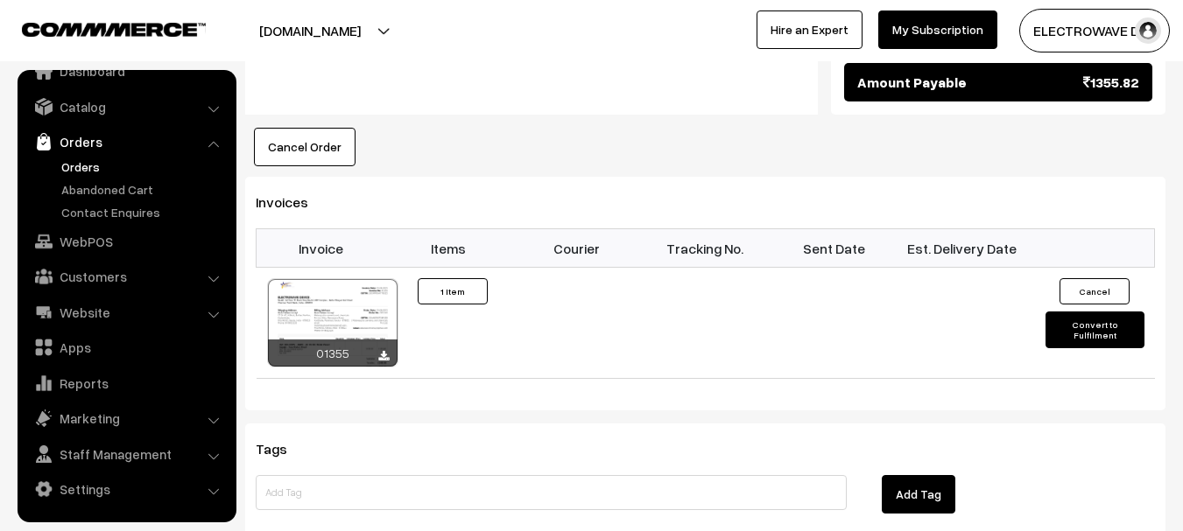
scroll to position [1138, 0]
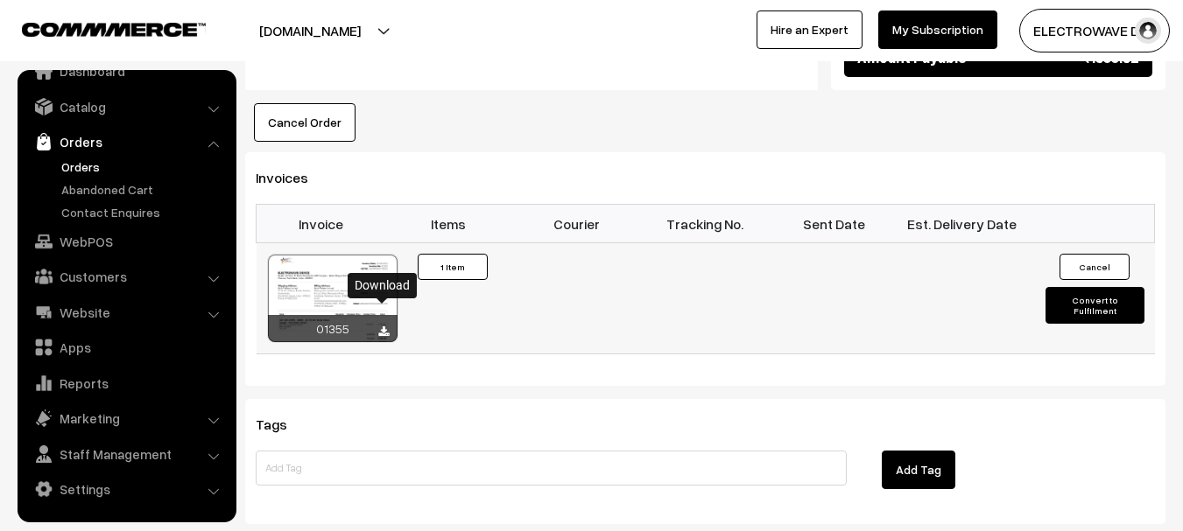
click at [384, 327] on icon at bounding box center [383, 332] width 11 height 11
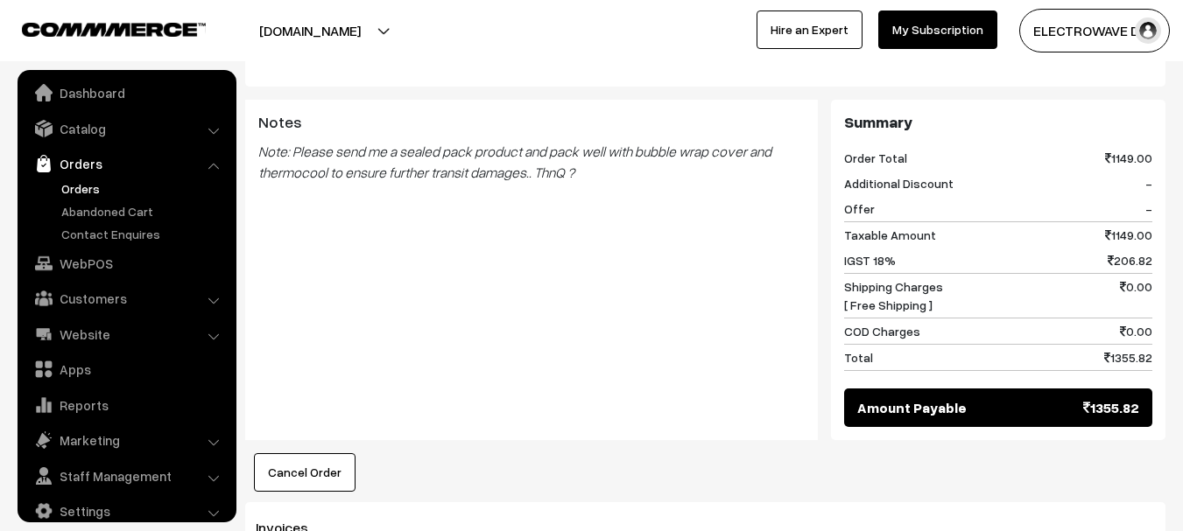
scroll to position [0, 0]
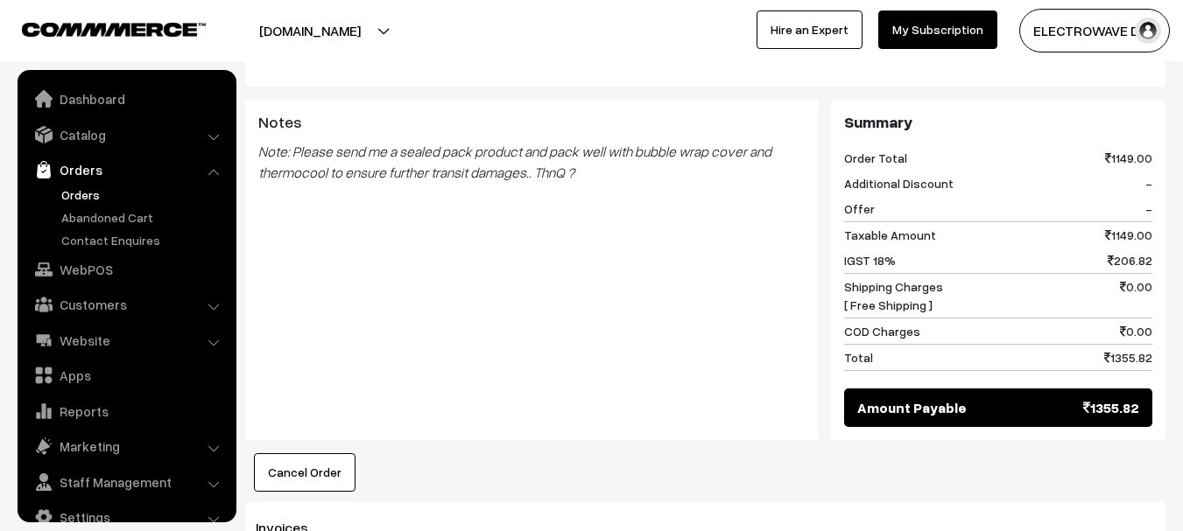
click at [82, 193] on link "Orders" at bounding box center [143, 195] width 173 height 18
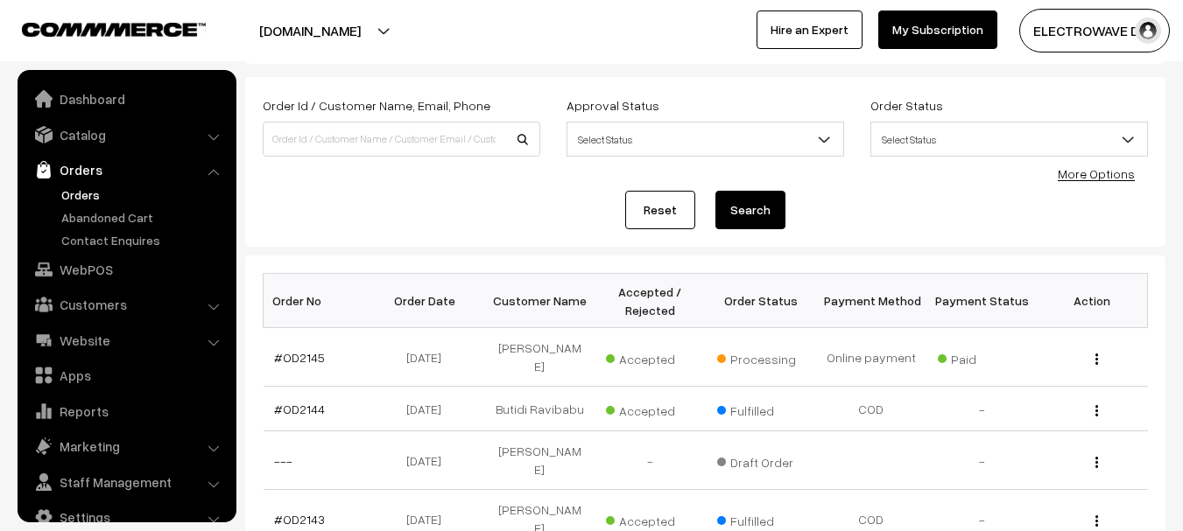
scroll to position [175, 0]
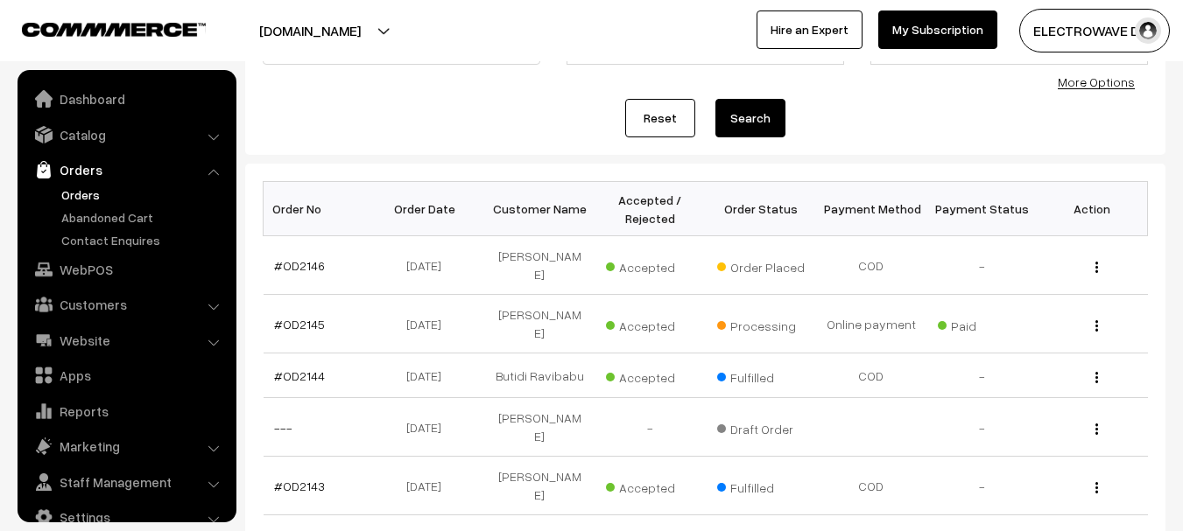
scroll to position [28, 0]
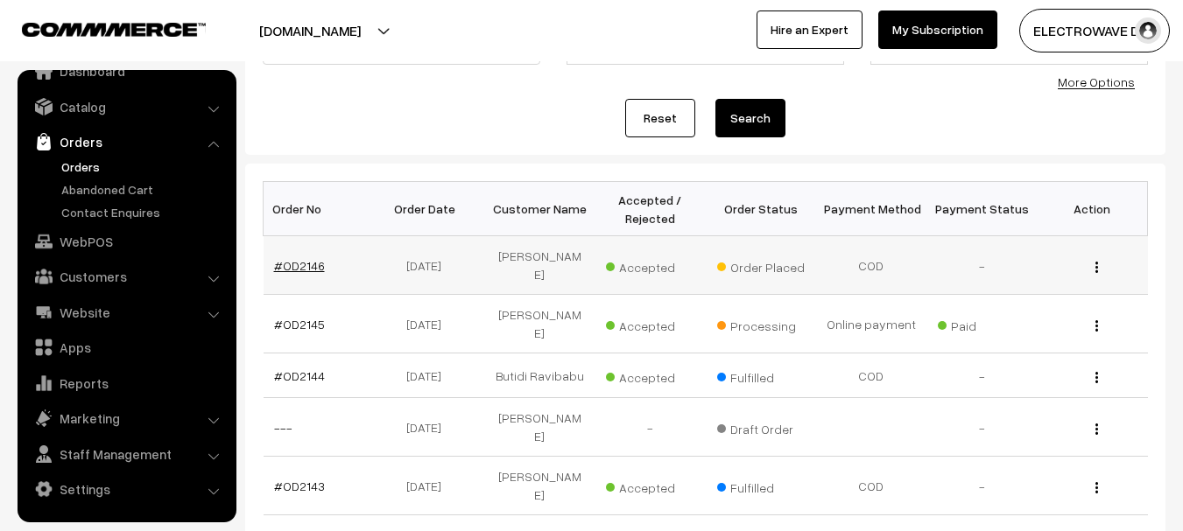
click at [314, 258] on link "#OD2146" at bounding box center [299, 265] width 51 height 15
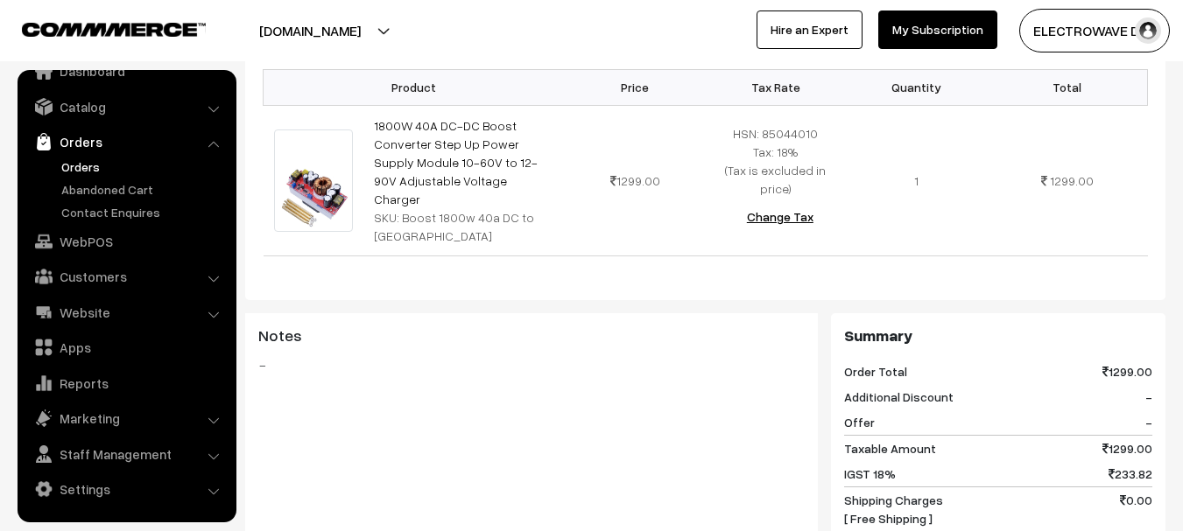
scroll to position [510, 0]
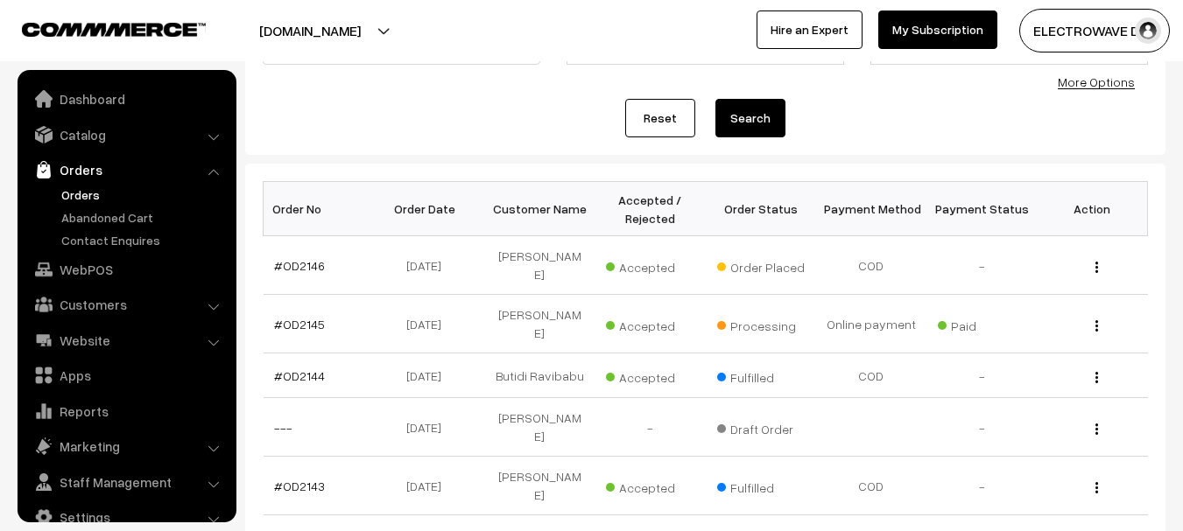
scroll to position [28, 0]
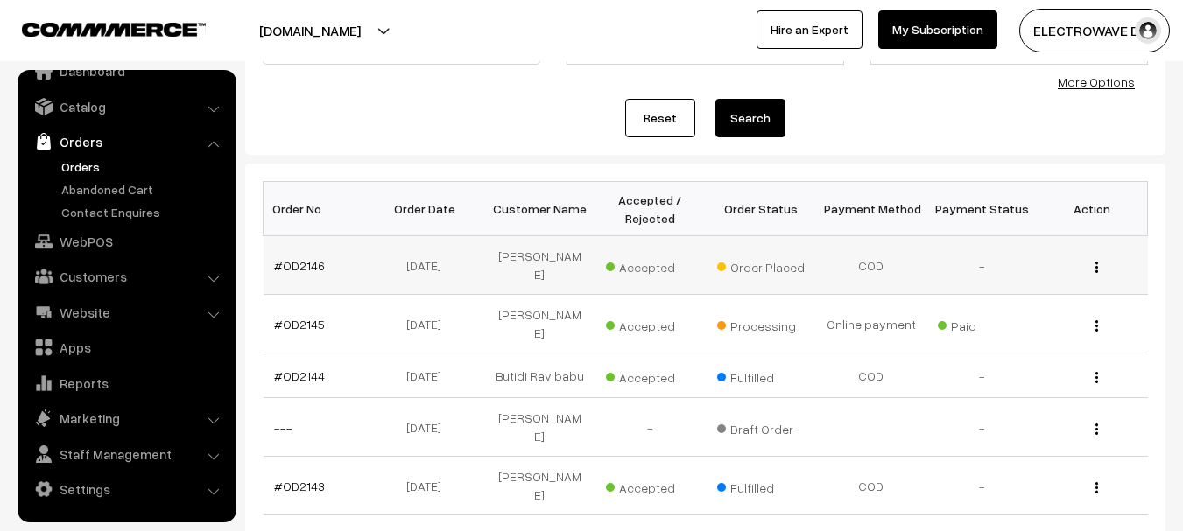
click at [315, 269] on td "#OD2146" at bounding box center [319, 265] width 110 height 59
click at [314, 260] on link "#OD2146" at bounding box center [299, 265] width 51 height 15
